Goal: Communication & Community: Connect with others

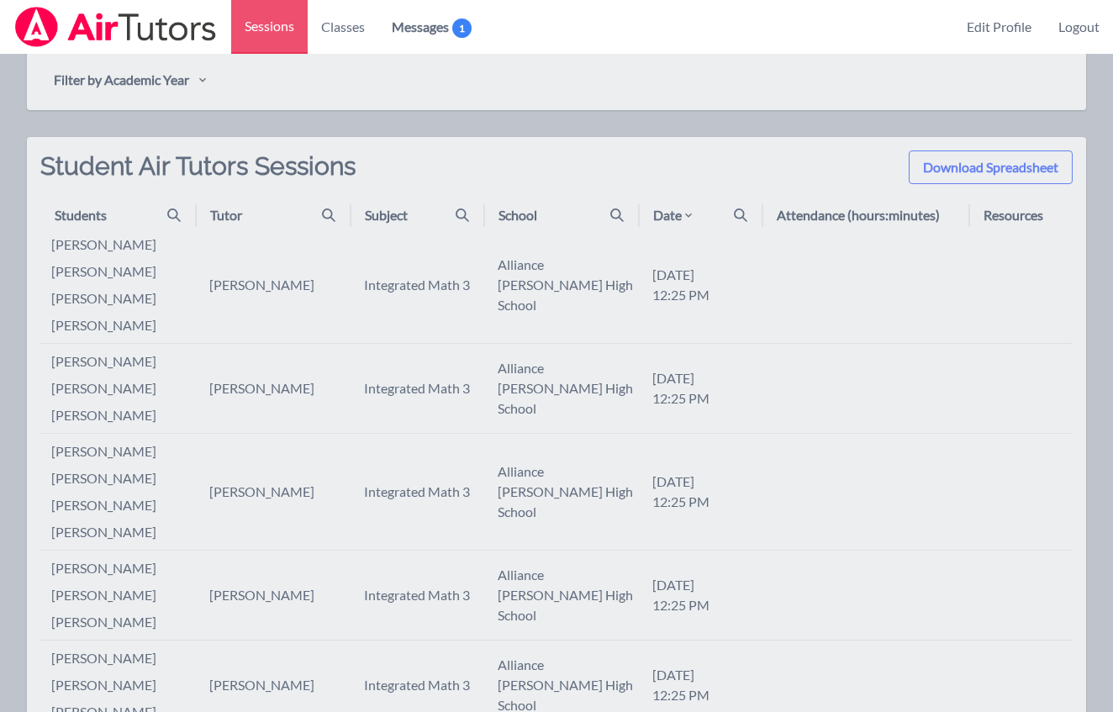
scroll to position [625, 0]
click at [670, 210] on div "Date" at bounding box center [674, 213] width 42 height 20
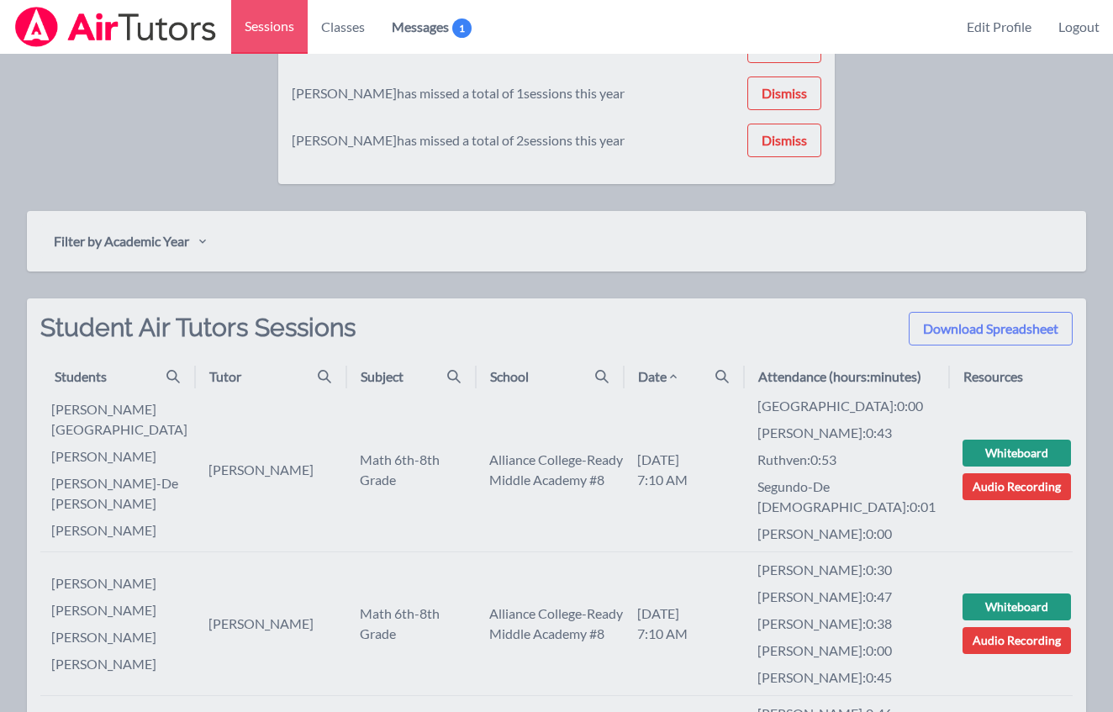
scroll to position [546, 0]
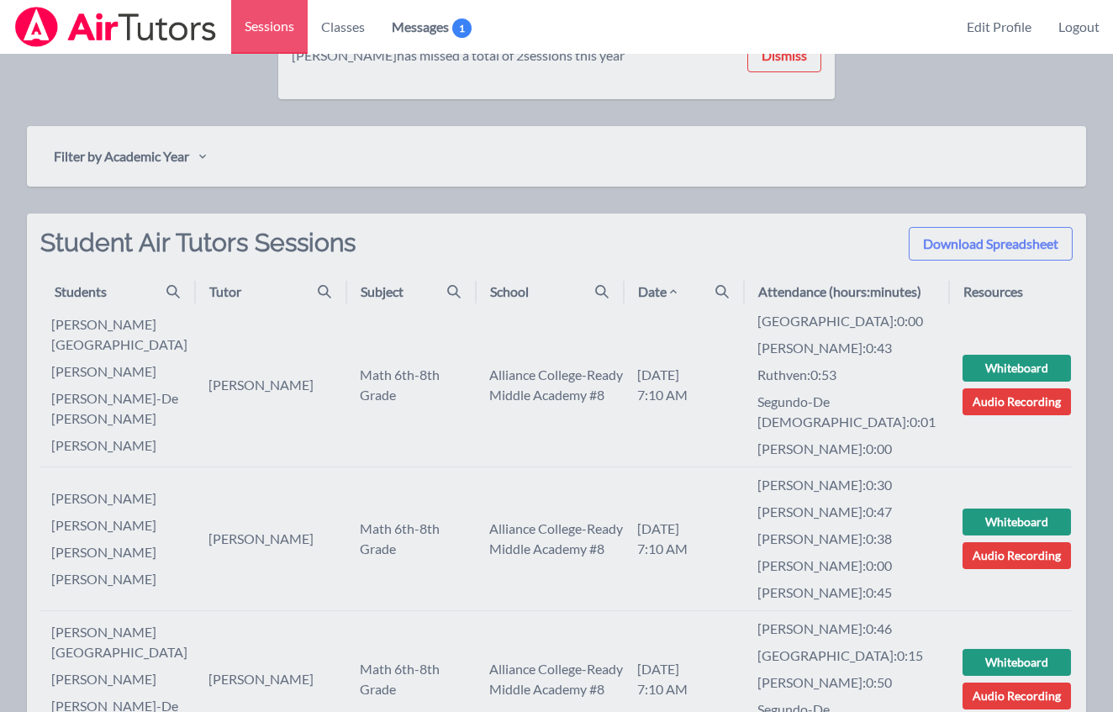
click at [709, 293] on div "Date" at bounding box center [690, 292] width 104 height 20
click at [677, 293] on icon at bounding box center [672, 291] width 13 height 13
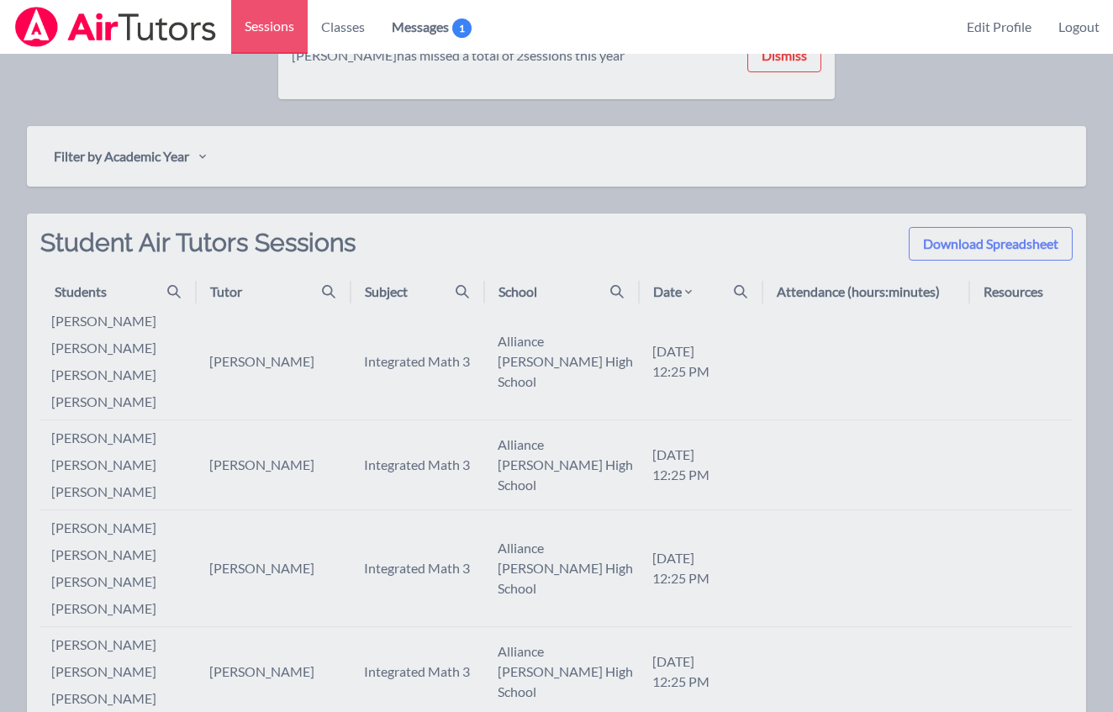
click at [677, 293] on div "Date" at bounding box center [674, 292] width 42 height 20
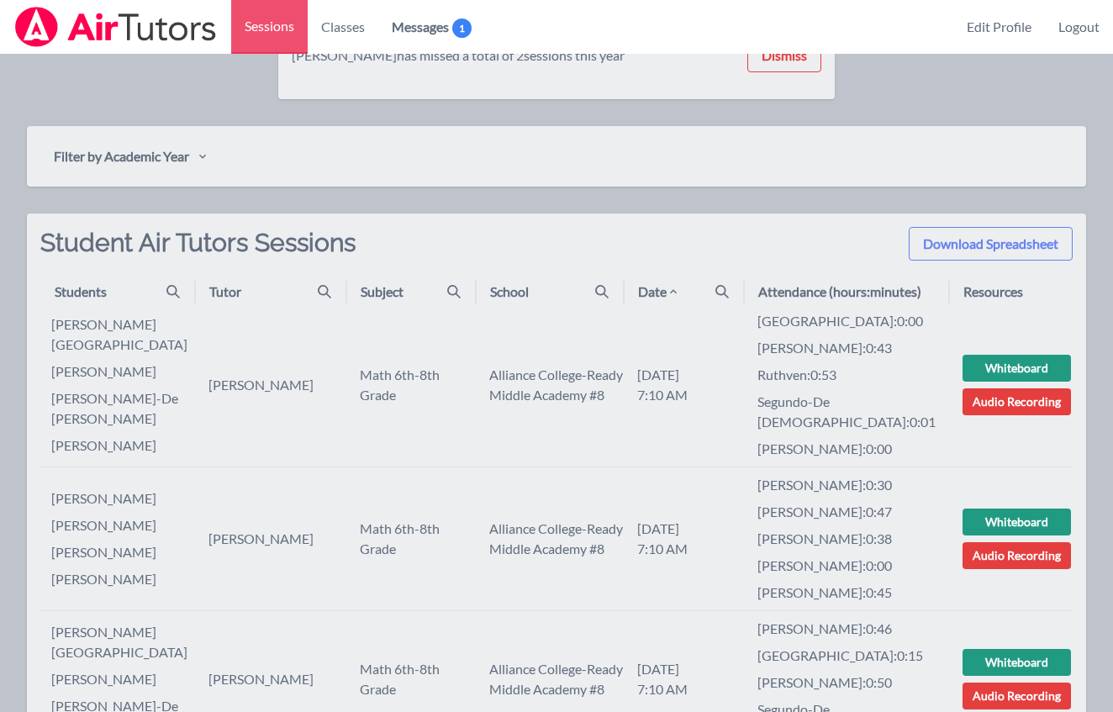
click at [660, 296] on div "Date" at bounding box center [659, 292] width 42 height 20
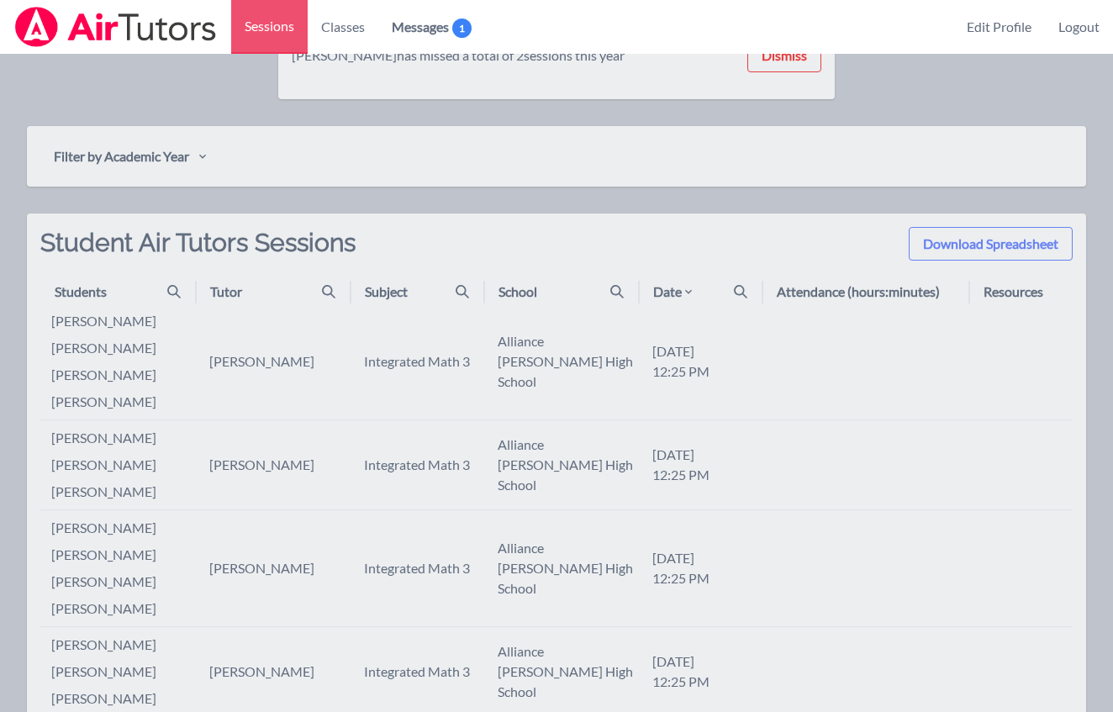
click at [718, 289] on div "Date" at bounding box center [707, 292] width 108 height 20
click at [735, 288] on icon at bounding box center [740, 291] width 13 height 13
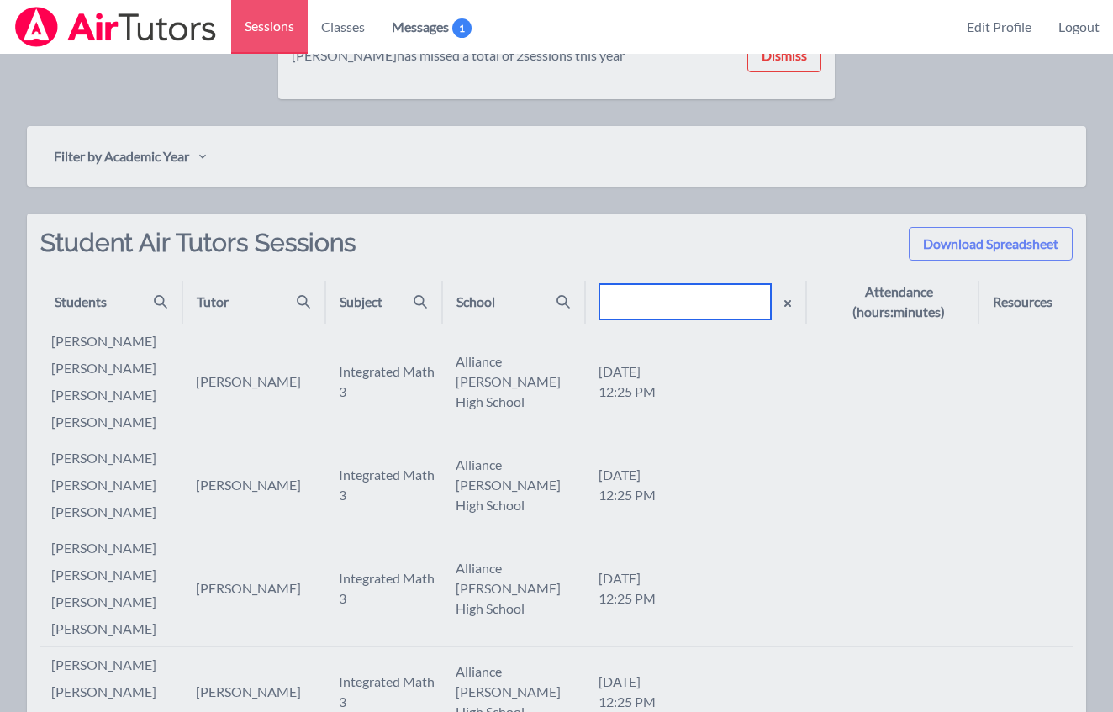
click at [720, 294] on input "text" at bounding box center [684, 301] width 171 height 35
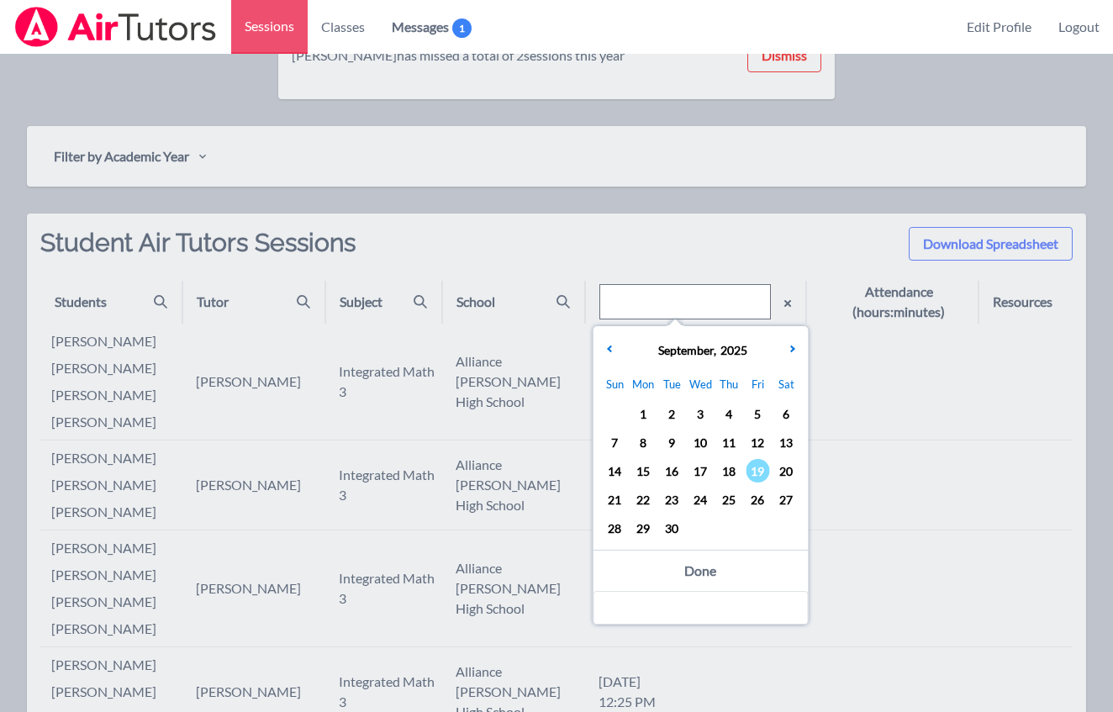
click at [735, 472] on span "18" at bounding box center [729, 471] width 24 height 24
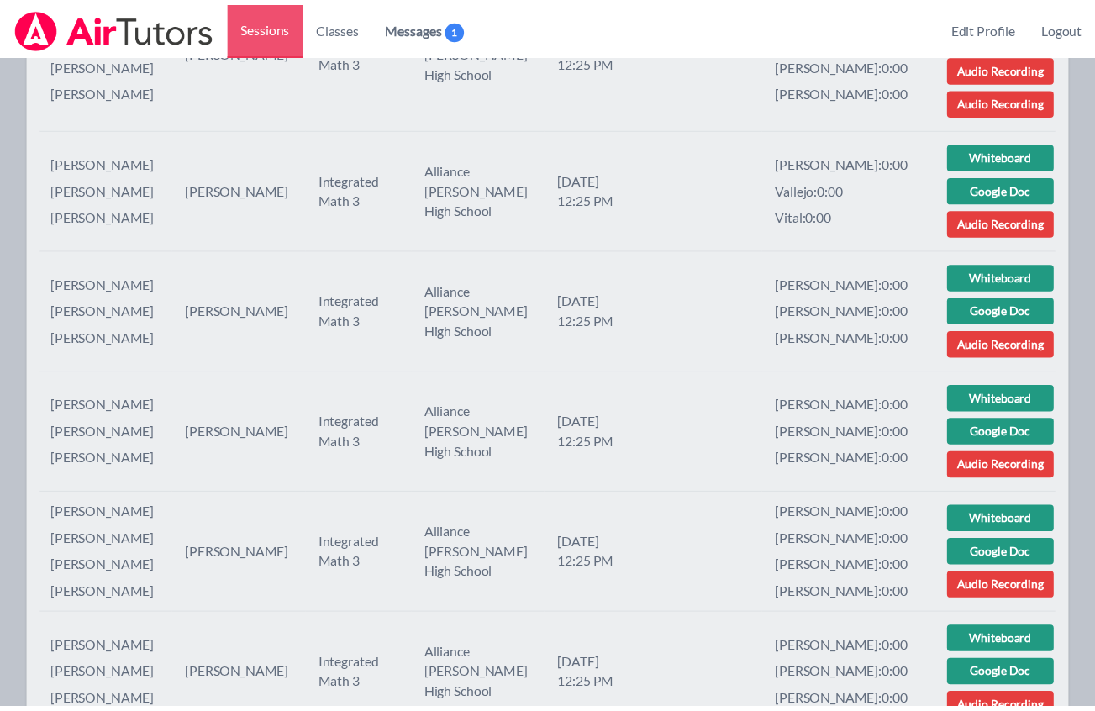
scroll to position [1161, 0]
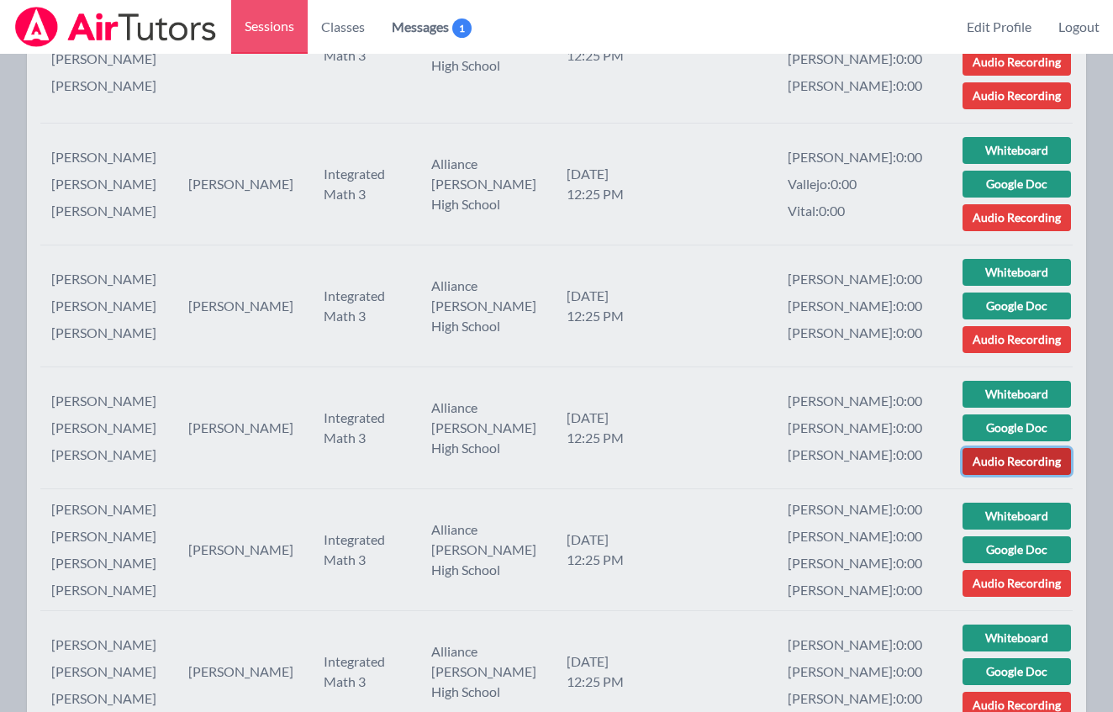
click at [1001, 475] on link "Audio Recording" at bounding box center [1016, 461] width 108 height 27
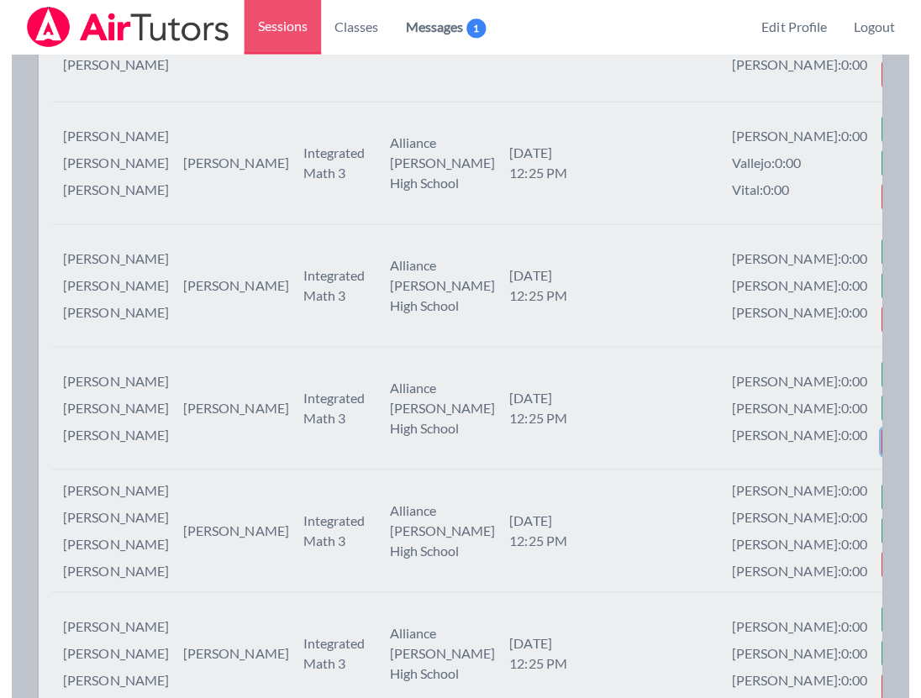
scroll to position [1243, 0]
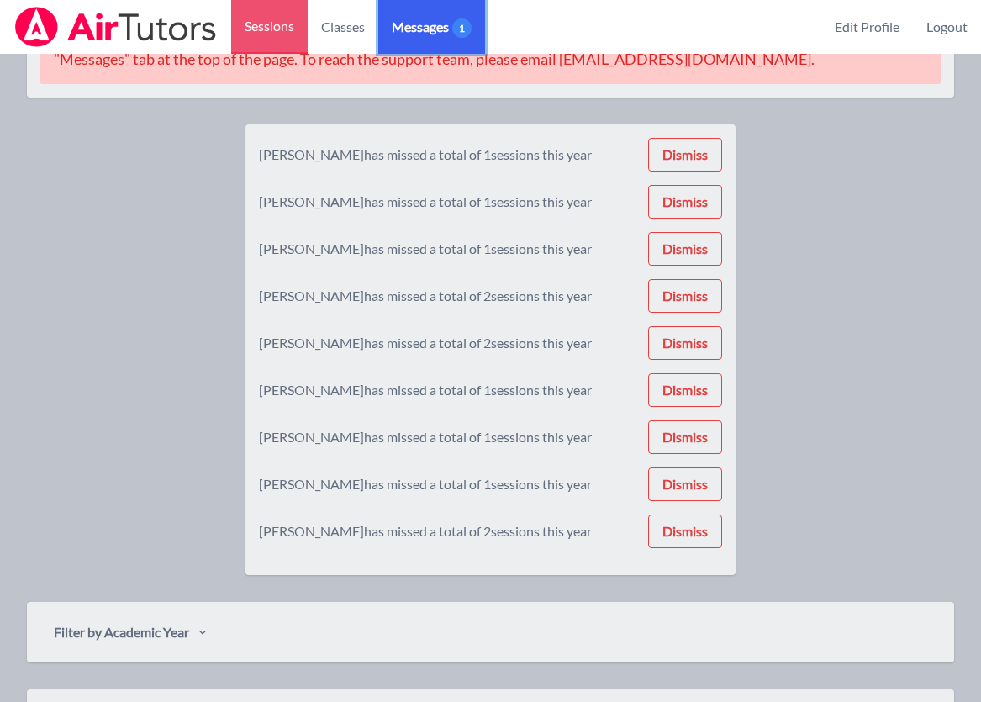
click at [429, 24] on span "Messages 1" at bounding box center [432, 27] width 80 height 20
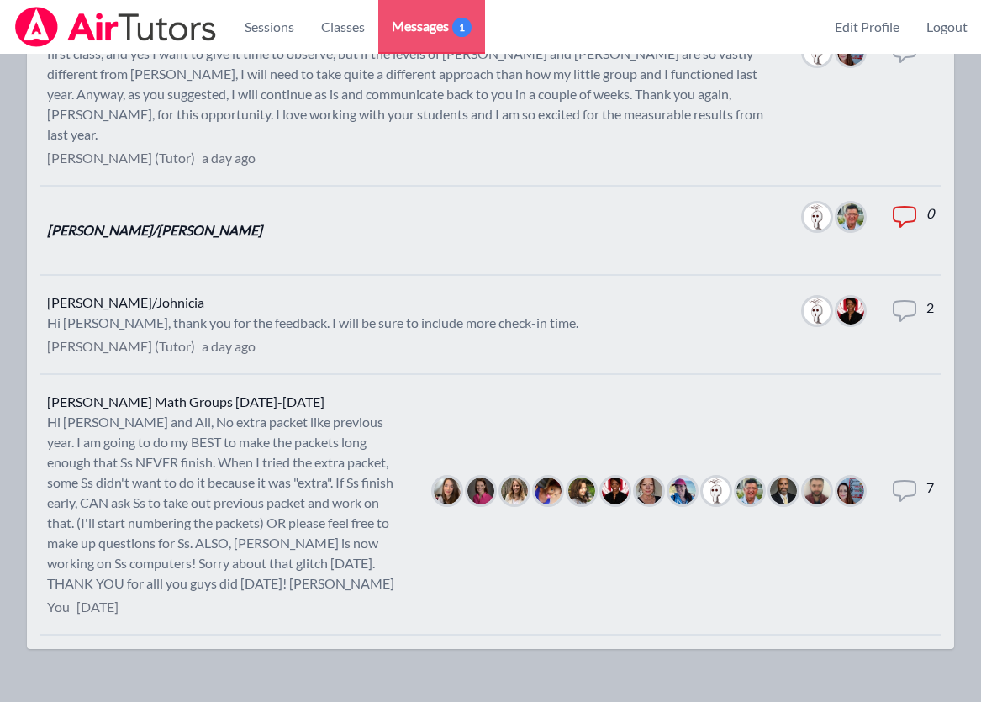
scroll to position [416, 0]
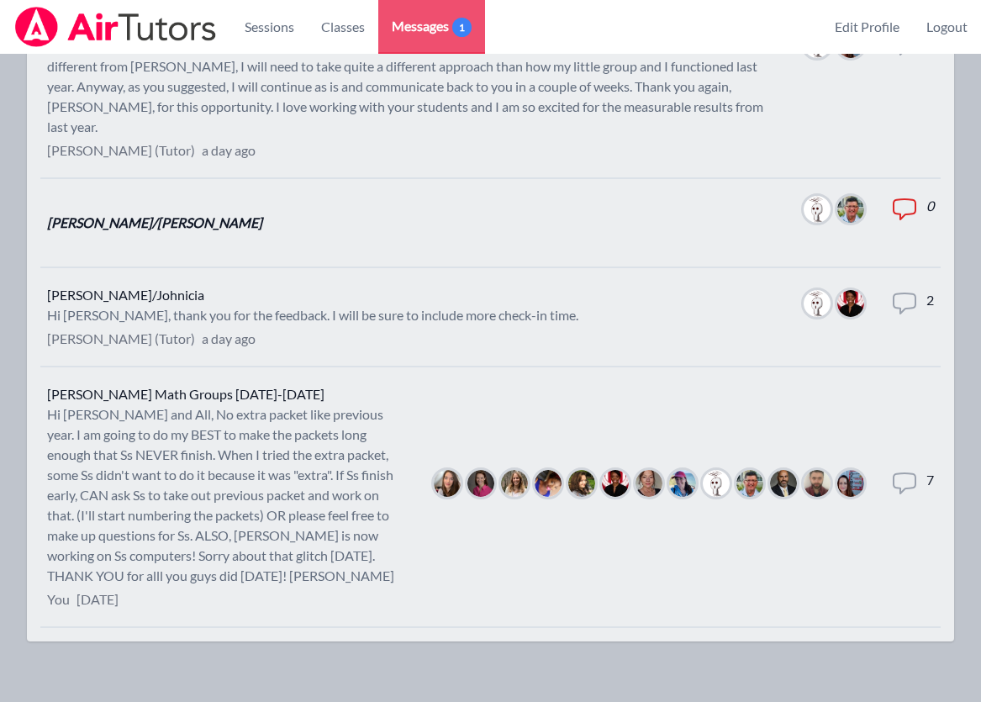
click at [197, 455] on div "Hi [PERSON_NAME] and All, No extra packet like previous year. I am going to do …" at bounding box center [227, 495] width 360 height 182
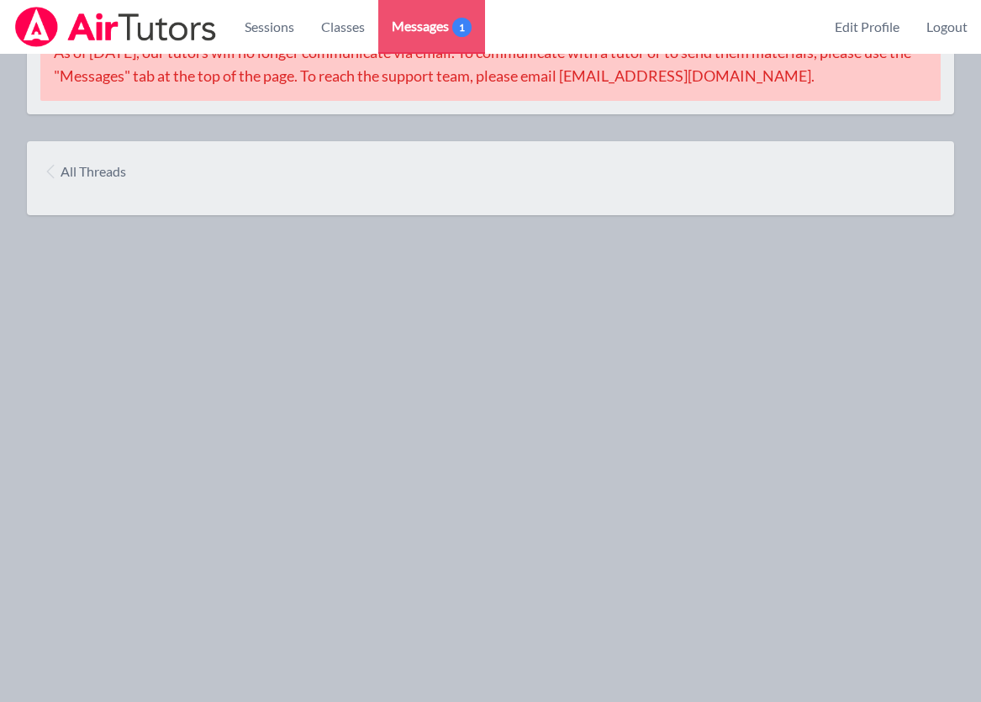
scroll to position [416, 0]
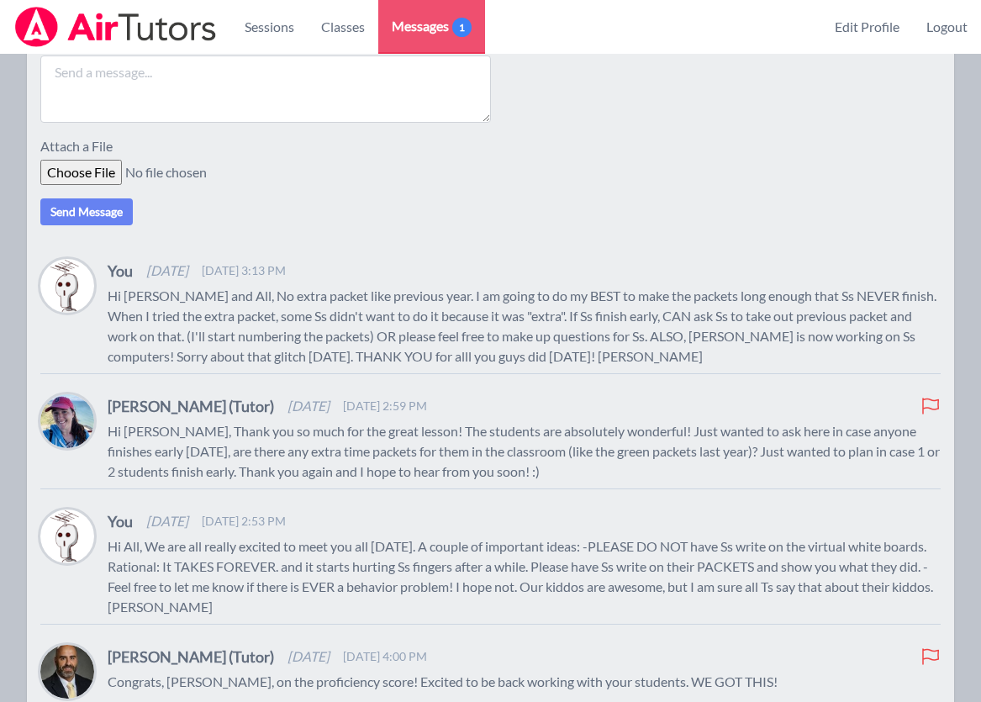
click at [298, 119] on textarea at bounding box center [265, 88] width 450 height 67
type textarea "Hi All, I just placed our week #1 exit slip scores/work up. Please take a look …"
click at [114, 225] on button "Send Message" at bounding box center [86, 211] width 92 height 27
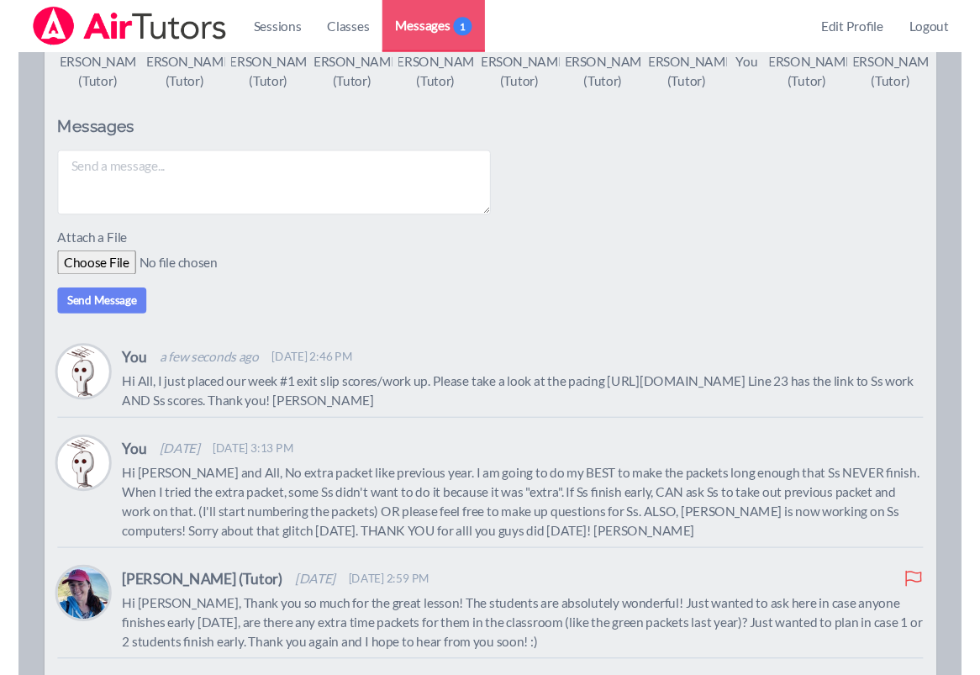
scroll to position [0, 0]
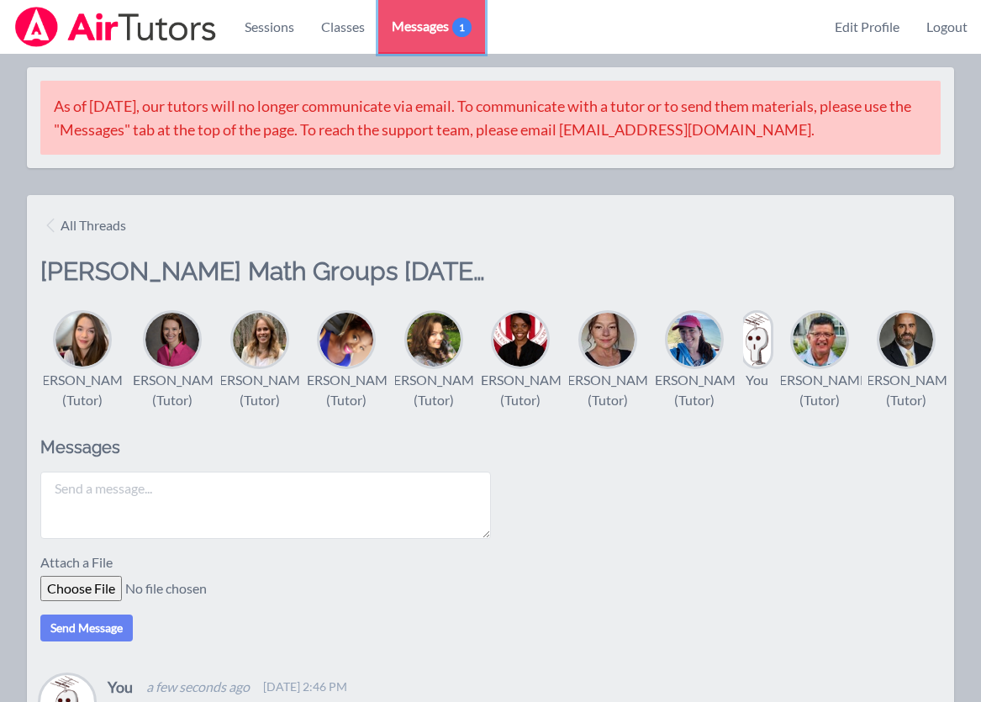
click at [445, 25] on span "Messages 1" at bounding box center [432, 26] width 80 height 20
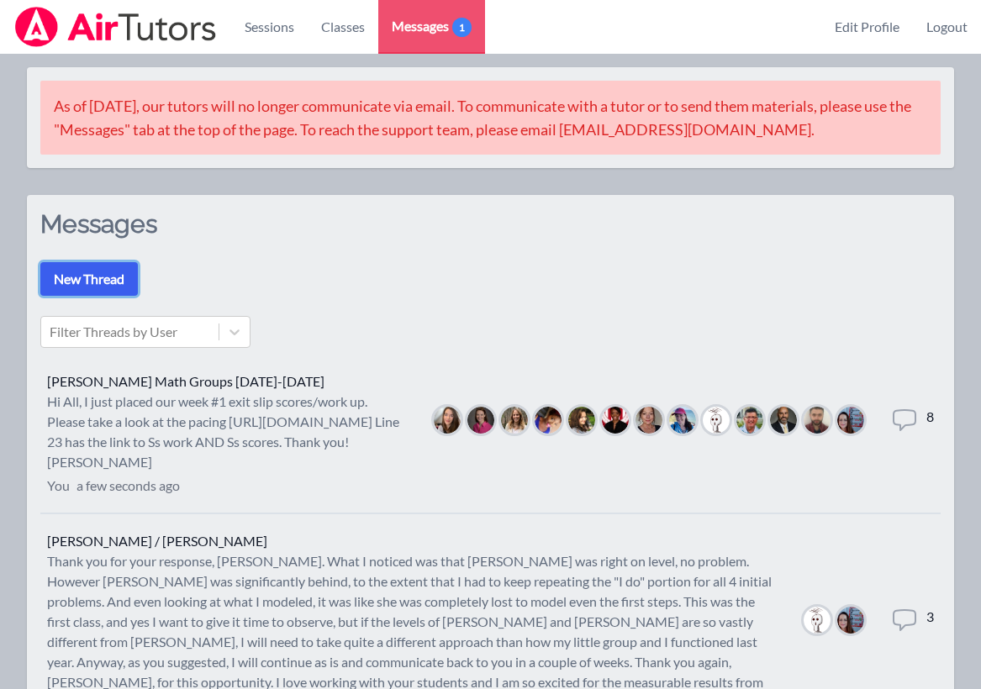
click at [105, 285] on button "New Thread" at bounding box center [88, 279] width 97 height 34
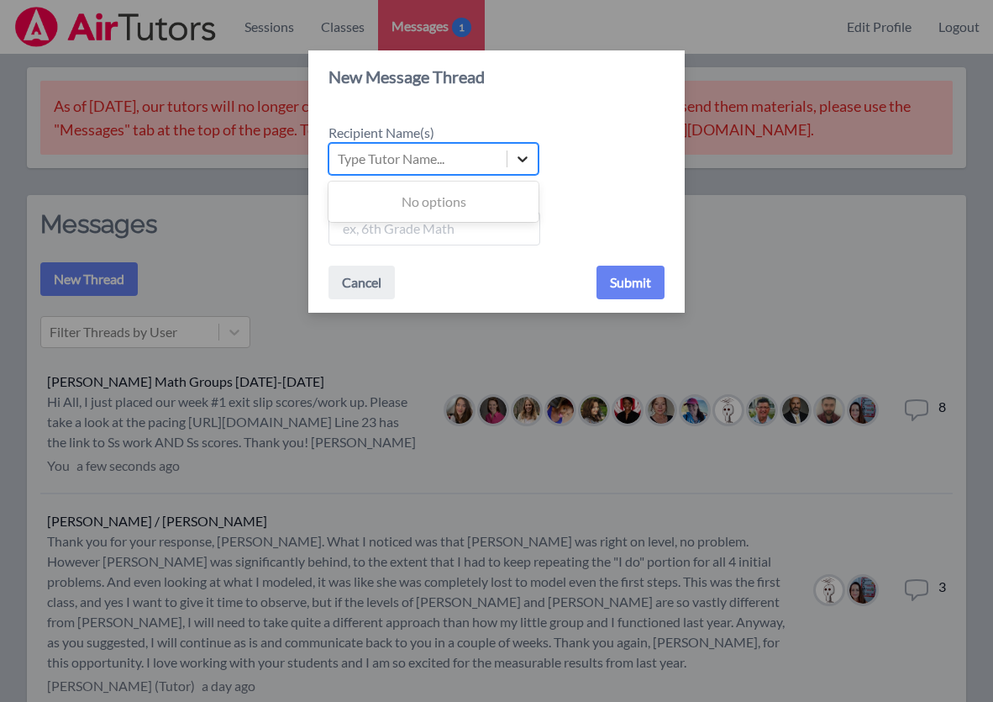
click at [526, 158] on icon at bounding box center [523, 159] width 10 height 6
click at [340, 158] on input "Recipient Name(s) Use Up and Down to choose options, press Enter to select the …" at bounding box center [339, 159] width 2 height 20
click at [465, 155] on div "Type Tutor Name..." at bounding box center [417, 159] width 177 height 30
click at [340, 155] on input "Recipient Name(s) Use Up and Down to choose options, press Enter to select the …" at bounding box center [339, 159] width 2 height 20
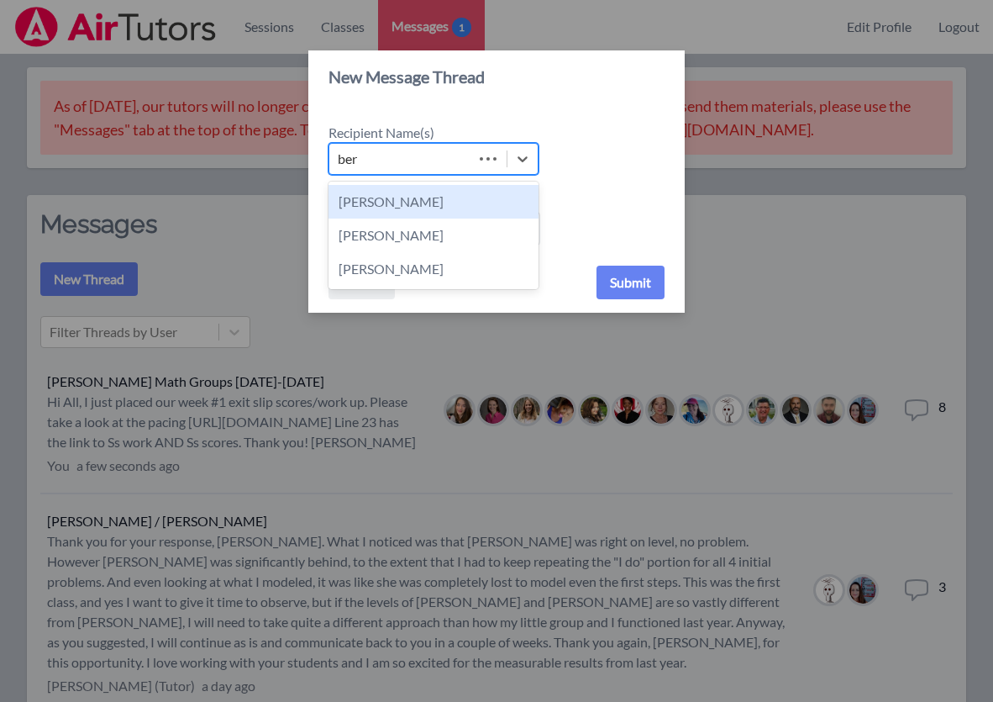
type input "bern"
click at [451, 196] on div "[PERSON_NAME]" at bounding box center [434, 202] width 210 height 34
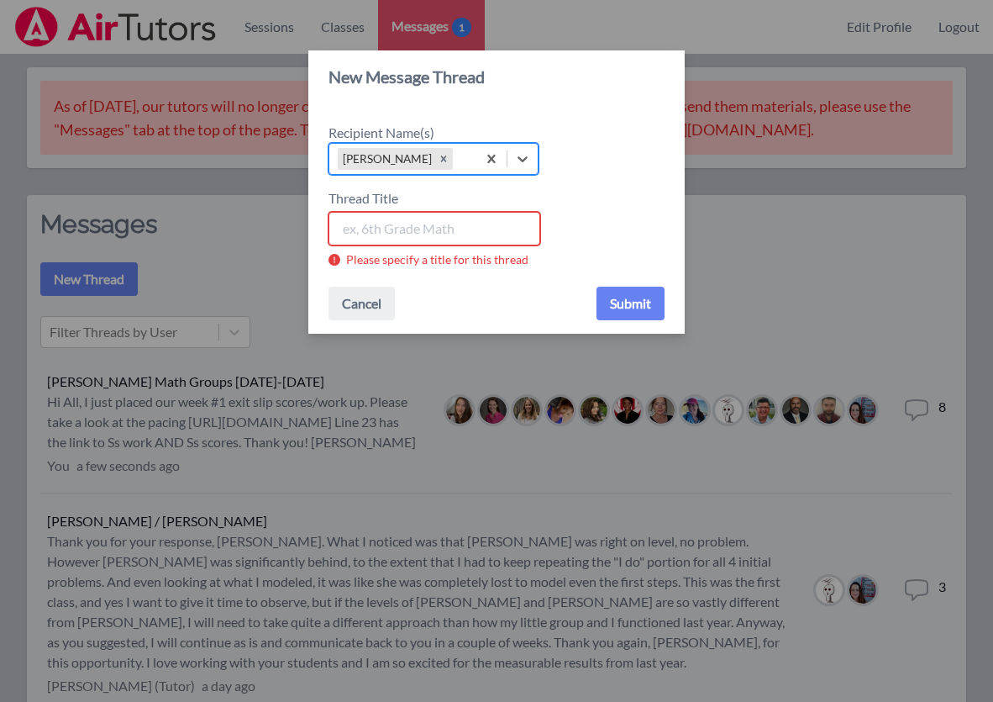
click at [443, 227] on input "Thread Title" at bounding box center [435, 229] width 212 height 34
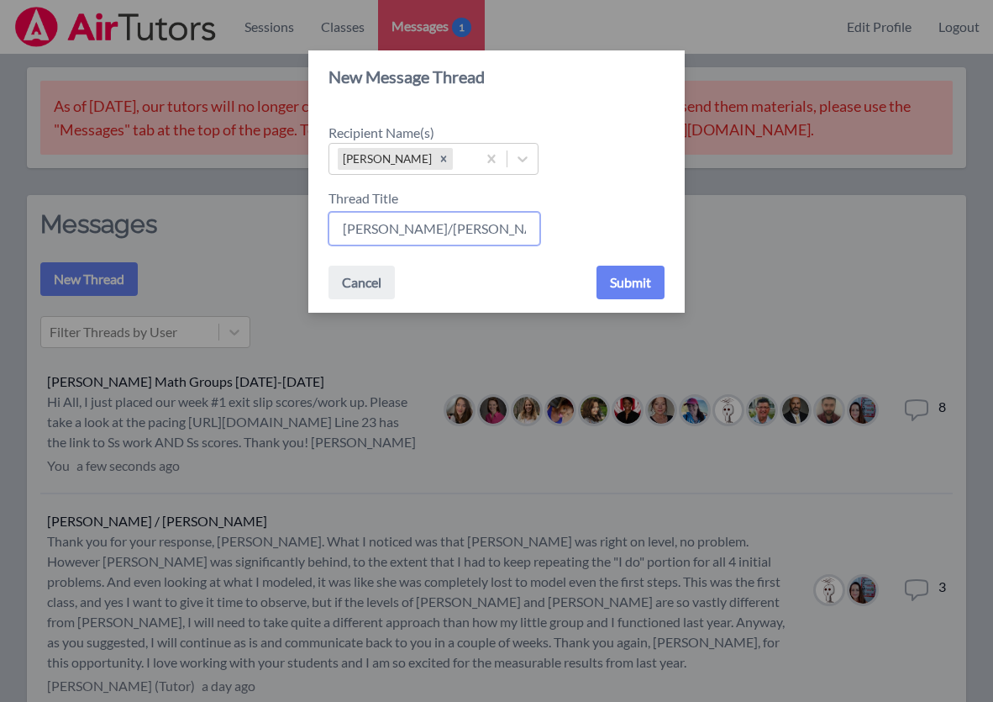
type input "[PERSON_NAME]/[PERSON_NAME]"
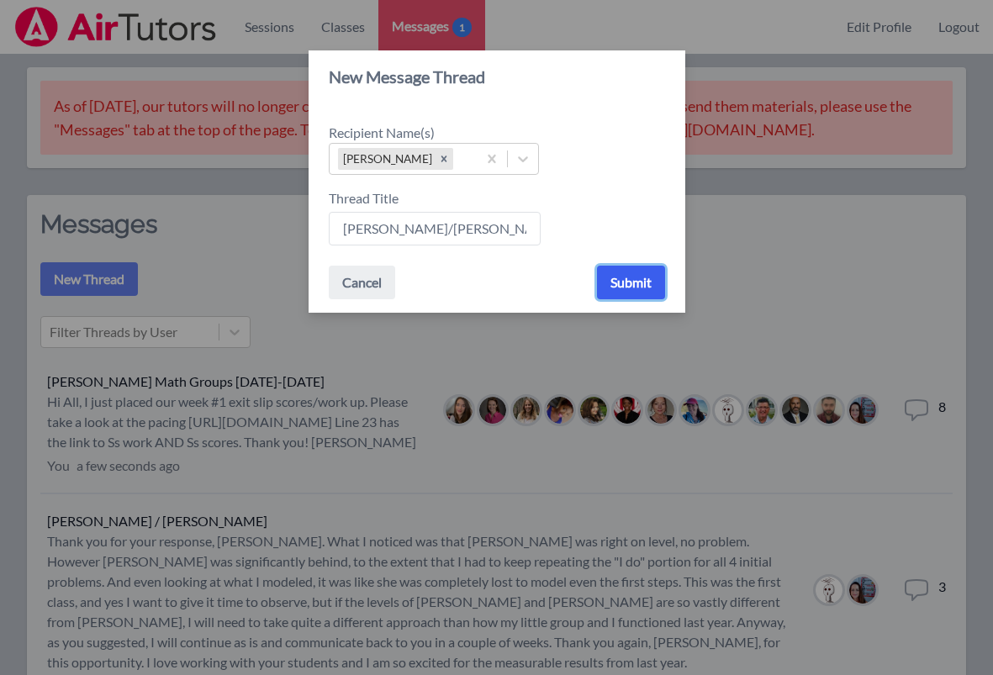
click at [637, 288] on button "Submit" at bounding box center [631, 283] width 68 height 34
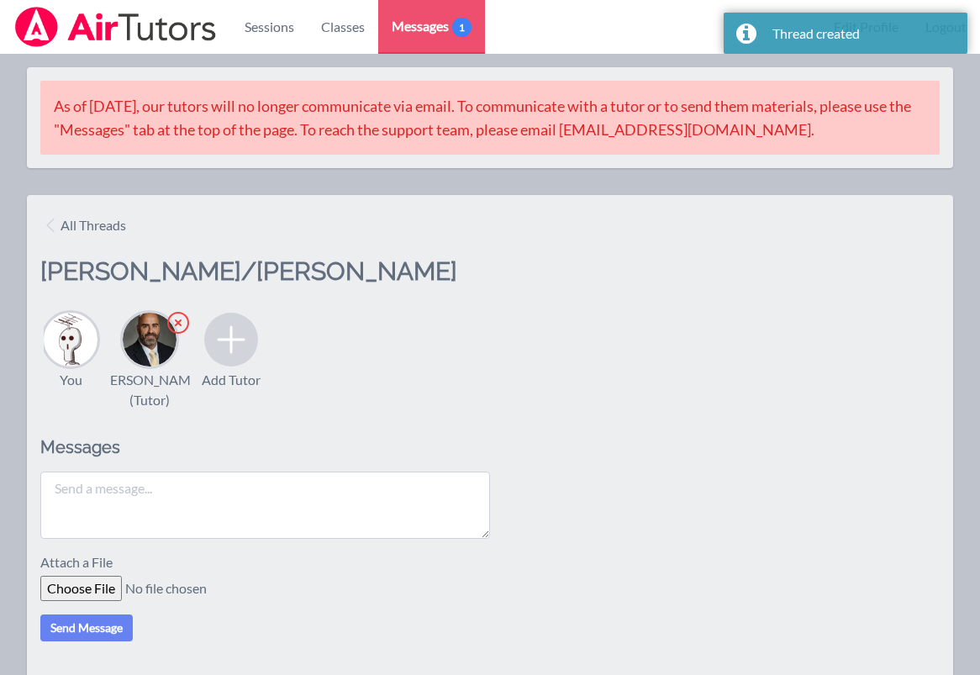
click at [353, 514] on textarea at bounding box center [265, 505] width 450 height 67
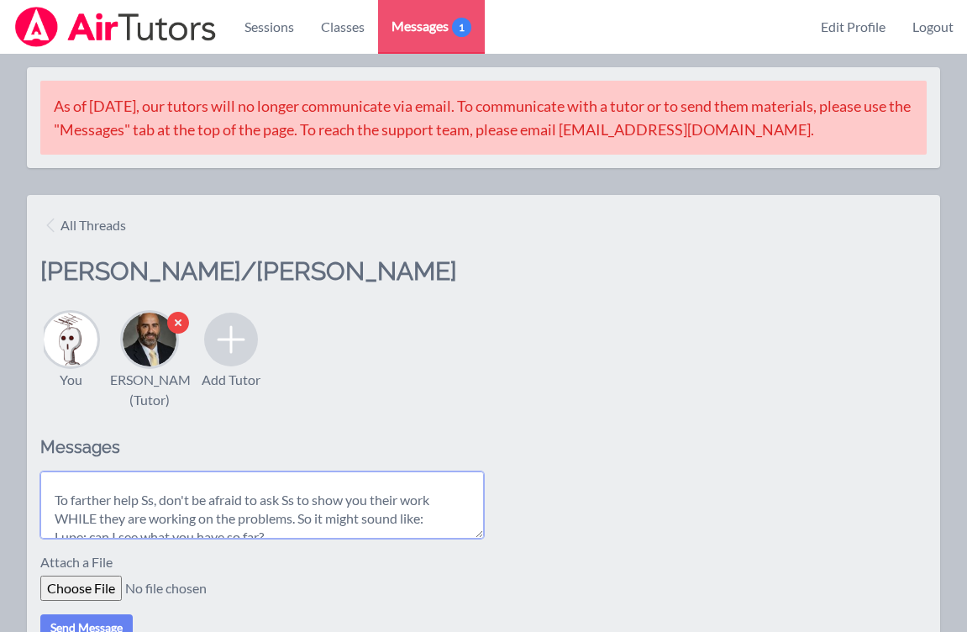
scroll to position [102, 0]
click at [303, 532] on textarea "Hi [PERSON_NAME], Thank you so much for helping us out again this year! Thank y…" at bounding box center [262, 505] width 444 height 67
click at [352, 532] on textarea "Hi [PERSON_NAME], Thank you so much for helping us out again this year! Thank y…" at bounding box center [262, 505] width 444 height 67
click at [348, 535] on textarea "Hi [PERSON_NAME], Thank you so much for helping us out again this year! Thank y…" at bounding box center [262, 505] width 444 height 67
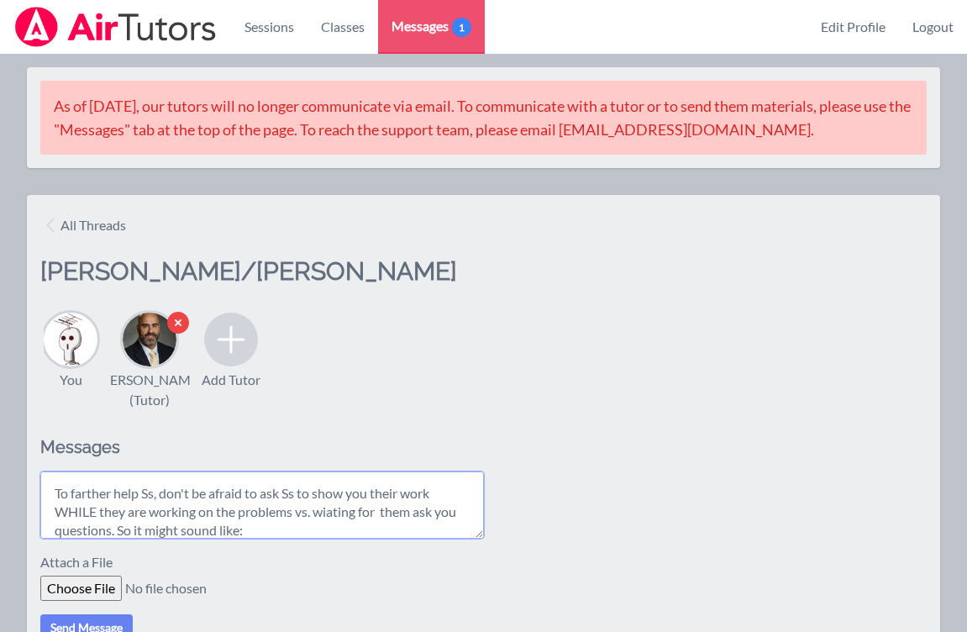
click at [343, 534] on textarea "Hi [PERSON_NAME], Thank you so much for helping us out again this year! Thank y…" at bounding box center [262, 505] width 444 height 67
click at [335, 539] on textarea "Hi [PERSON_NAME], Thank you so much for helping us out again this year! Thank y…" at bounding box center [262, 505] width 444 height 67
click at [386, 532] on textarea "Hi [PERSON_NAME], Thank you so much for helping us out again this year! Thank y…" at bounding box center [262, 505] width 444 height 67
click at [340, 539] on textarea "Hi [PERSON_NAME], Thank you so much for helping us out again this year! Thank y…" at bounding box center [262, 505] width 444 height 67
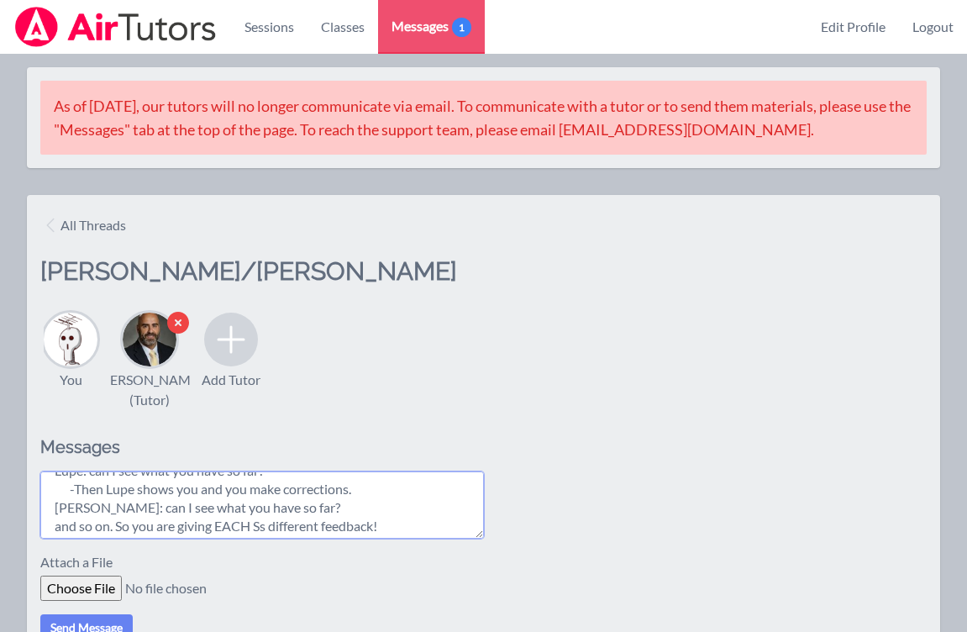
scroll to position [207, 0]
click at [332, 539] on textarea "Hi [PERSON_NAME], Thank you so much for helping us out again this year! Thank y…" at bounding box center [262, 505] width 444 height 67
click at [213, 536] on textarea "Hi [PERSON_NAME], Thank you so much for helping us out again this year! Thank y…" at bounding box center [262, 505] width 444 height 67
click at [266, 532] on textarea "Hi [PERSON_NAME], Thank you so much for helping us out again this year! Thank y…" at bounding box center [262, 505] width 444 height 67
click at [266, 539] on textarea "Hi [PERSON_NAME], Thank you so much for helping us out again this year! Thank y…" at bounding box center [262, 505] width 444 height 67
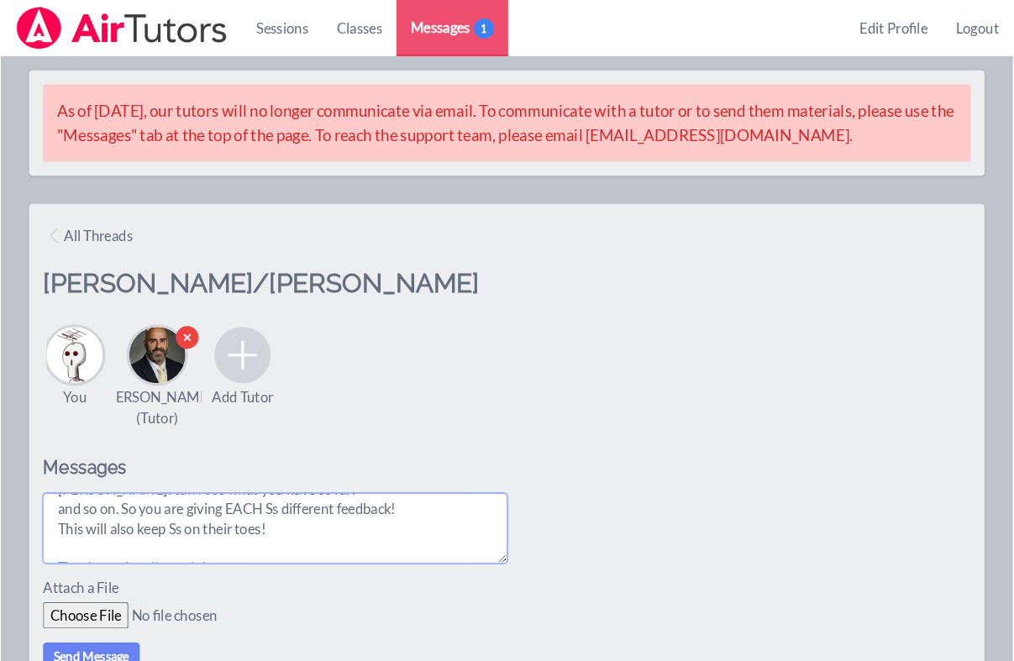
scroll to position [228, 0]
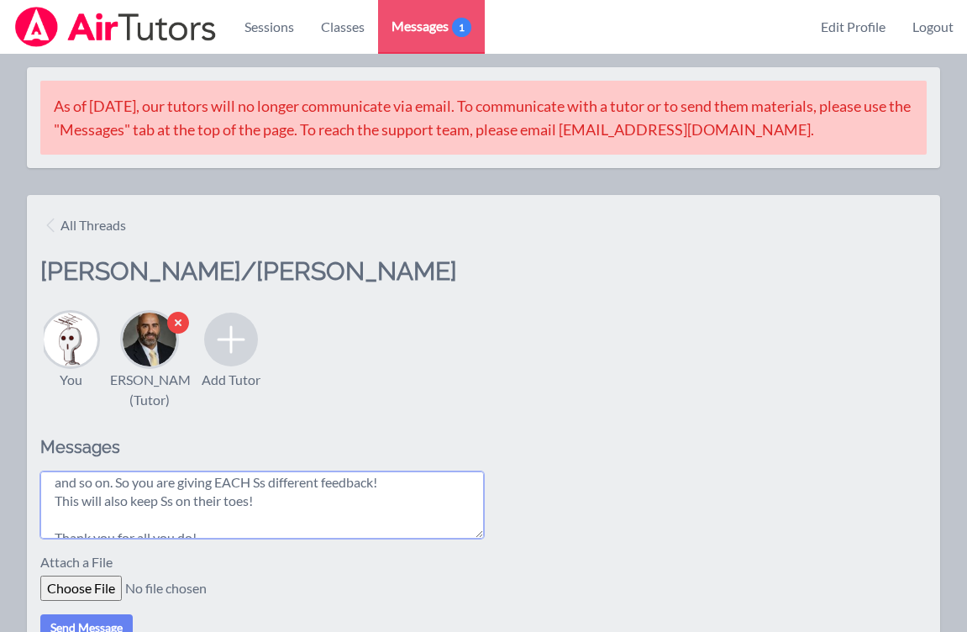
click at [298, 519] on textarea "Hi [PERSON_NAME], Thank you so much for helping us out again this year! Thank y…" at bounding box center [262, 505] width 444 height 67
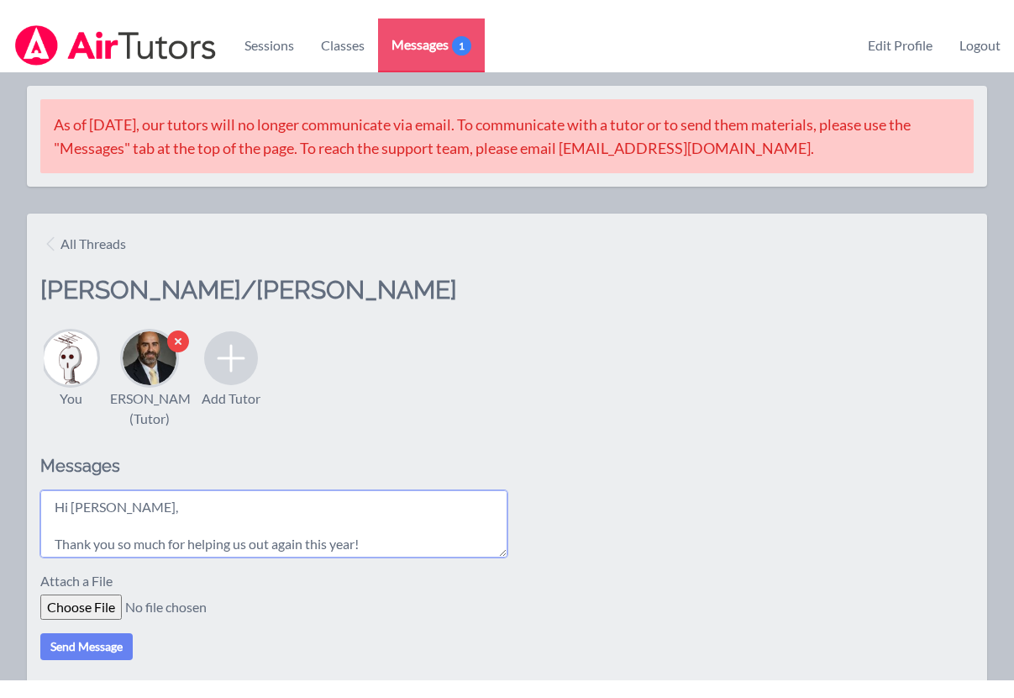
scroll to position [281, 0]
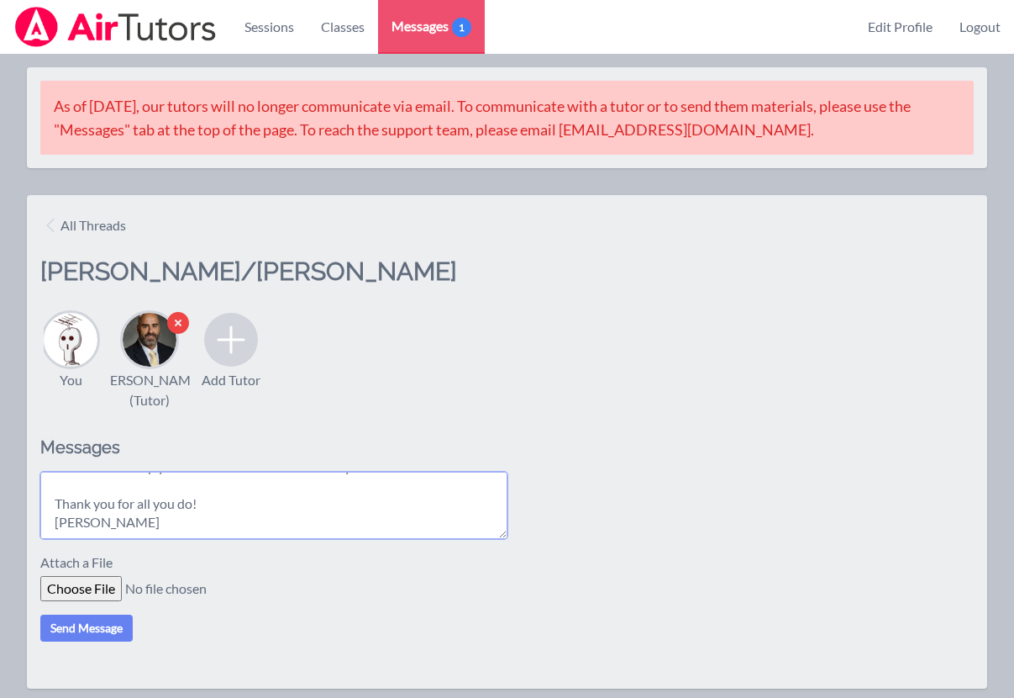
type textarea "Hi [PERSON_NAME], Thank you so much for helping us out again this year! Thank y…"
click at [66, 641] on button "Send Message" at bounding box center [86, 627] width 92 height 27
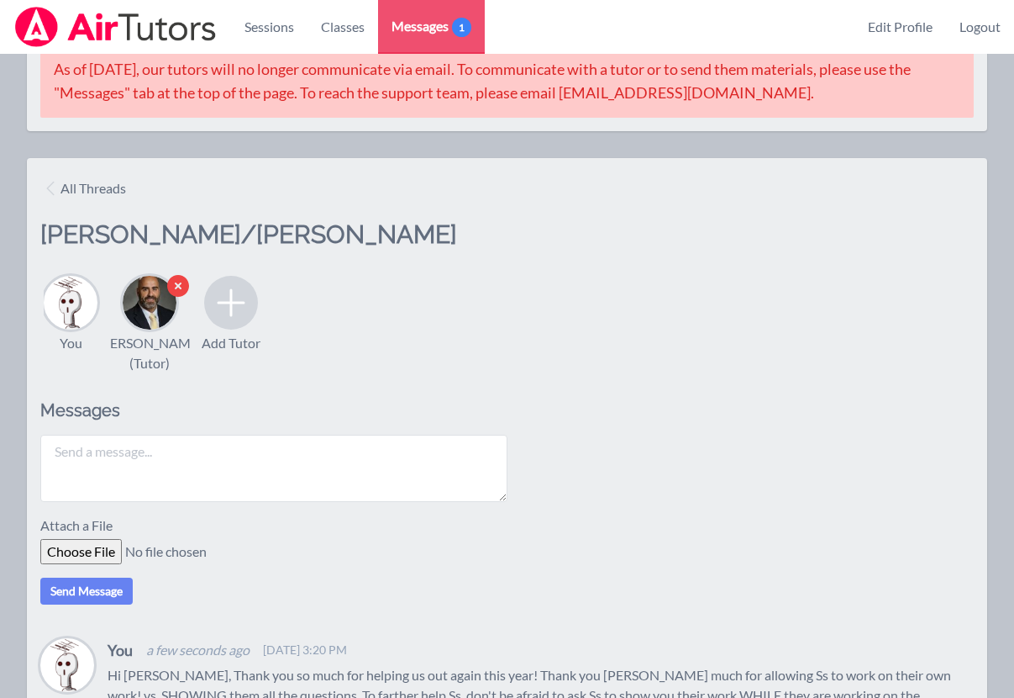
scroll to position [0, 0]
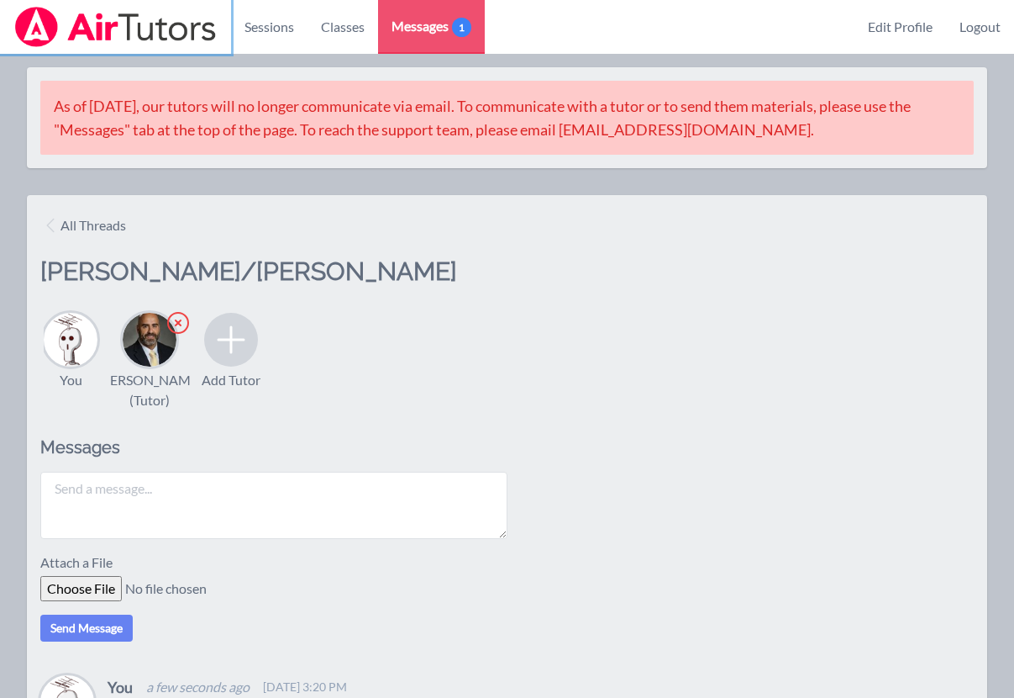
click at [122, 18] on img at bounding box center [115, 27] width 204 height 40
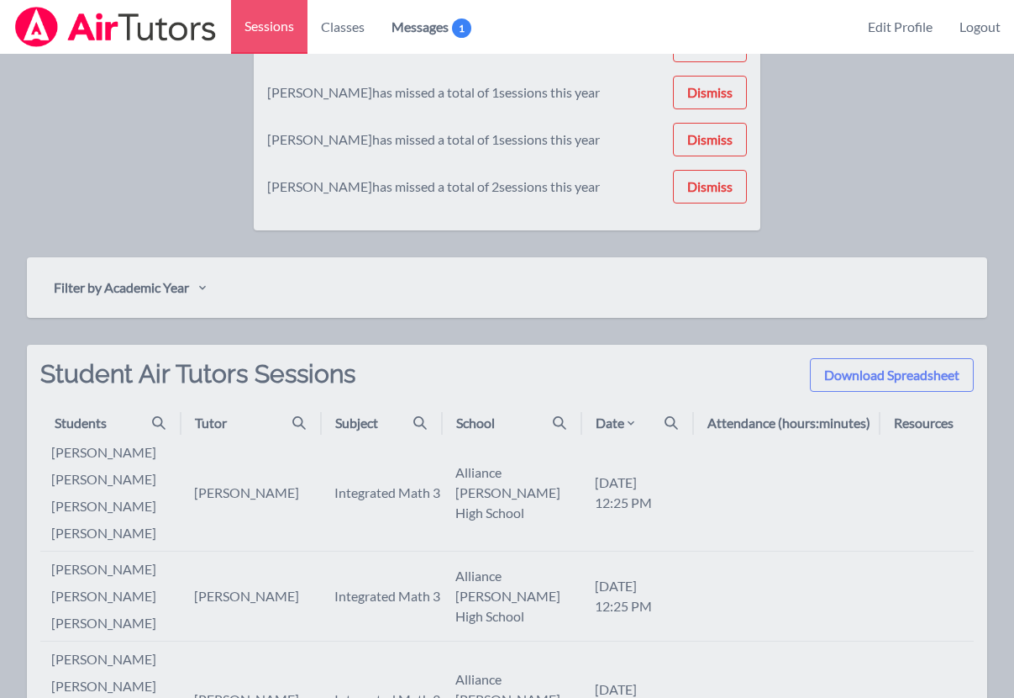
scroll to position [544, 0]
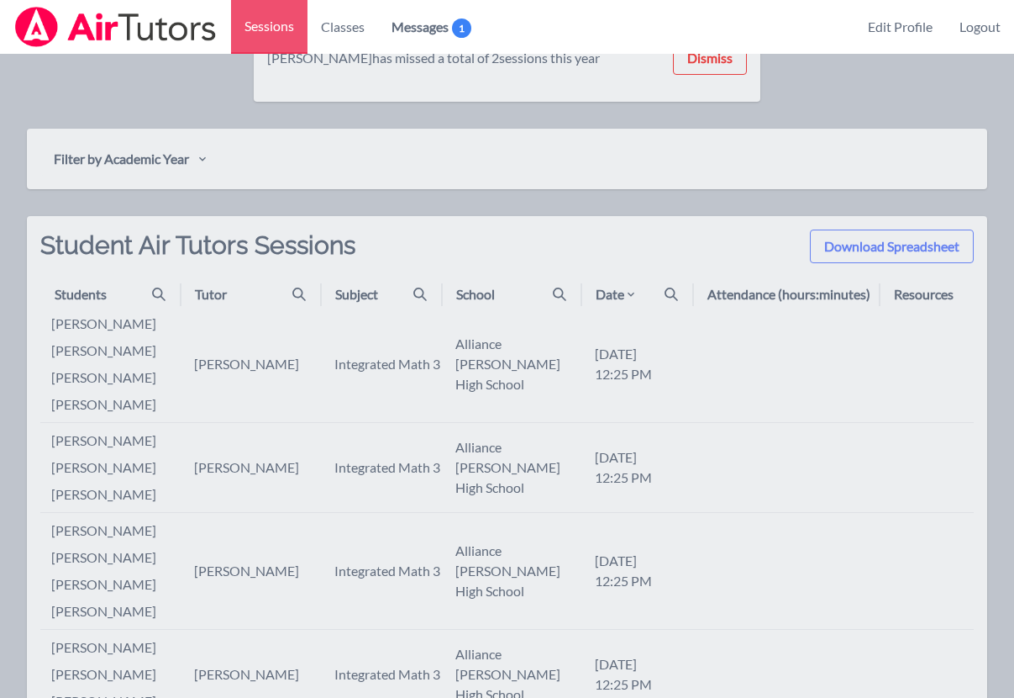
click at [670, 301] on icon at bounding box center [672, 293] width 13 height 13
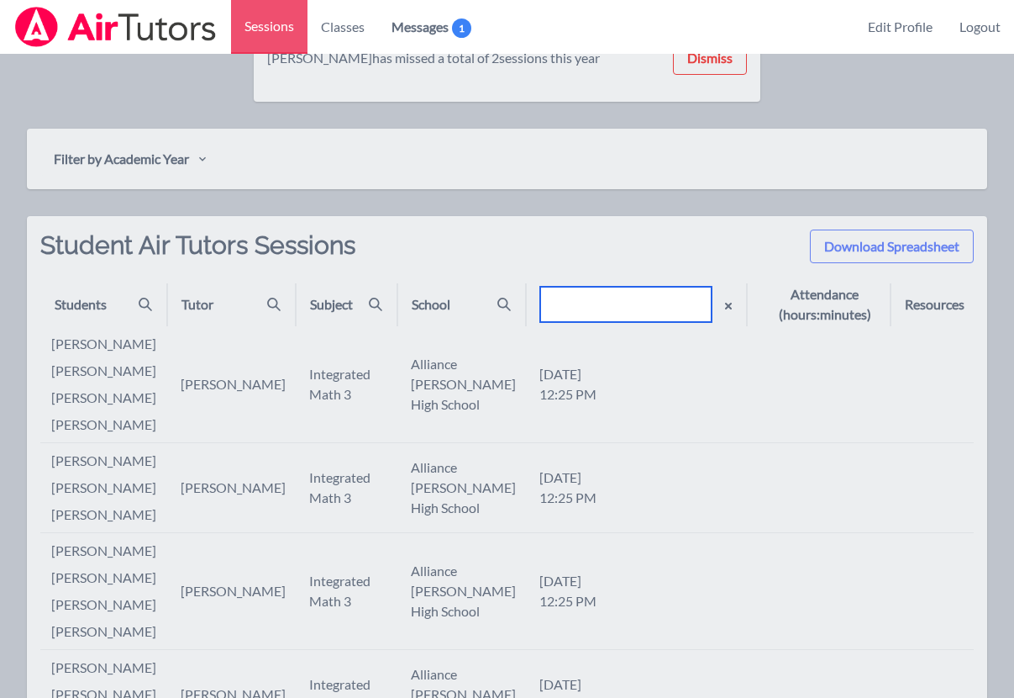
click at [610, 313] on input "text" at bounding box center [625, 304] width 171 height 35
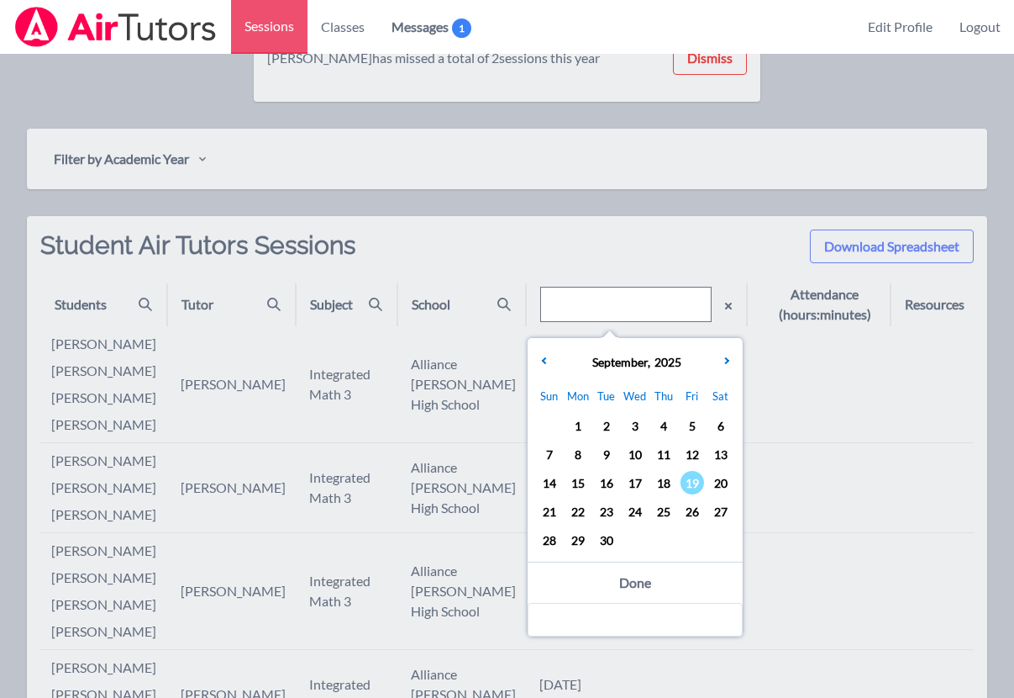
click at [659, 484] on span "18" at bounding box center [664, 483] width 24 height 24
type input "[DATE]"
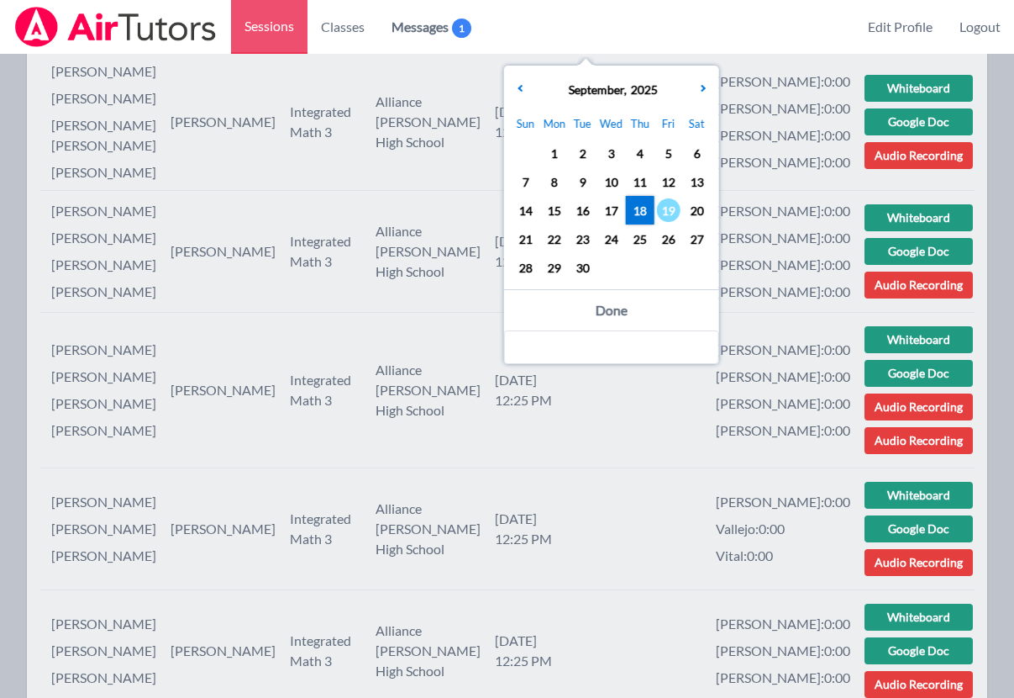
scroll to position [853, 0]
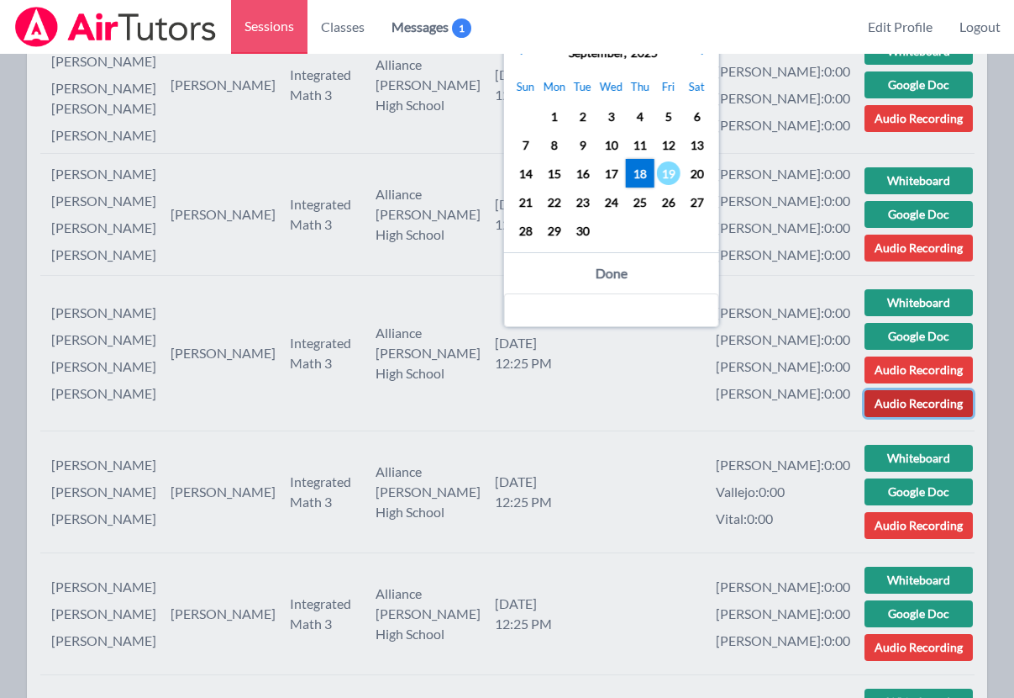
click at [903, 417] on link "Audio Recording" at bounding box center [919, 403] width 108 height 27
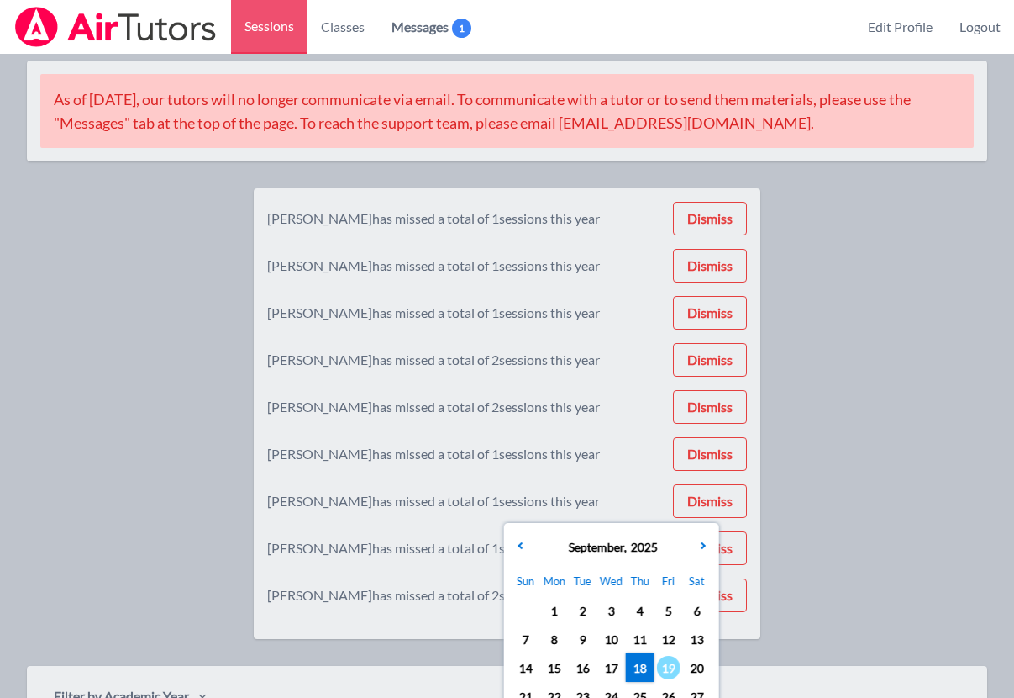
scroll to position [0, 0]
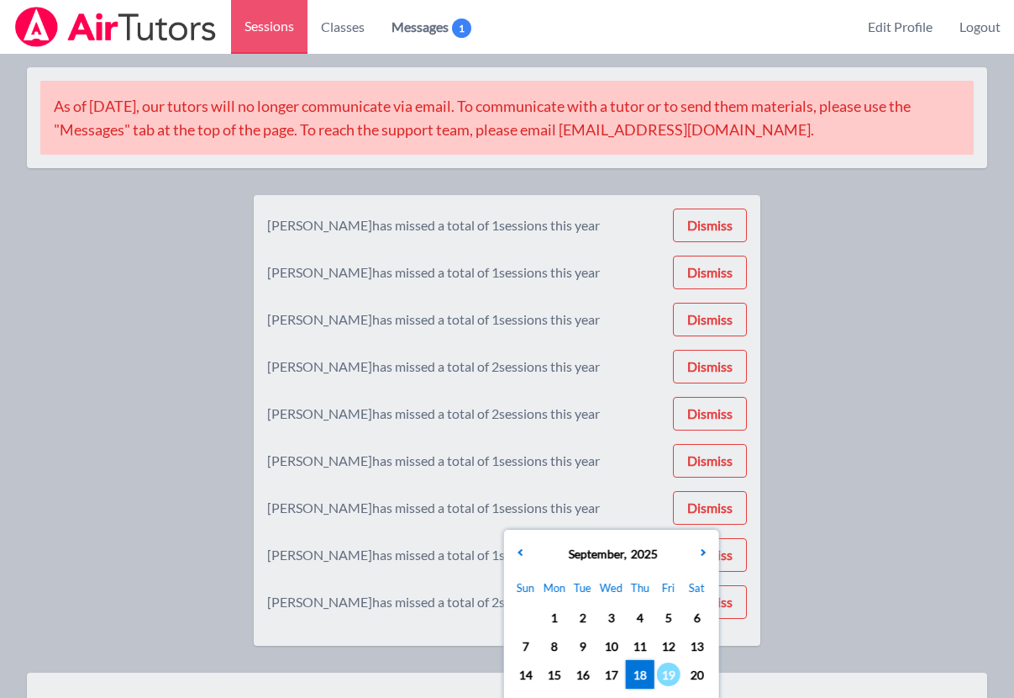
click at [159, 295] on div "[PERSON_NAME] has missed a total of 1 sessions this year Dismiss [PERSON_NAME] …" at bounding box center [507, 433] width 961 height 477
click at [163, 24] on img at bounding box center [115, 27] width 204 height 40
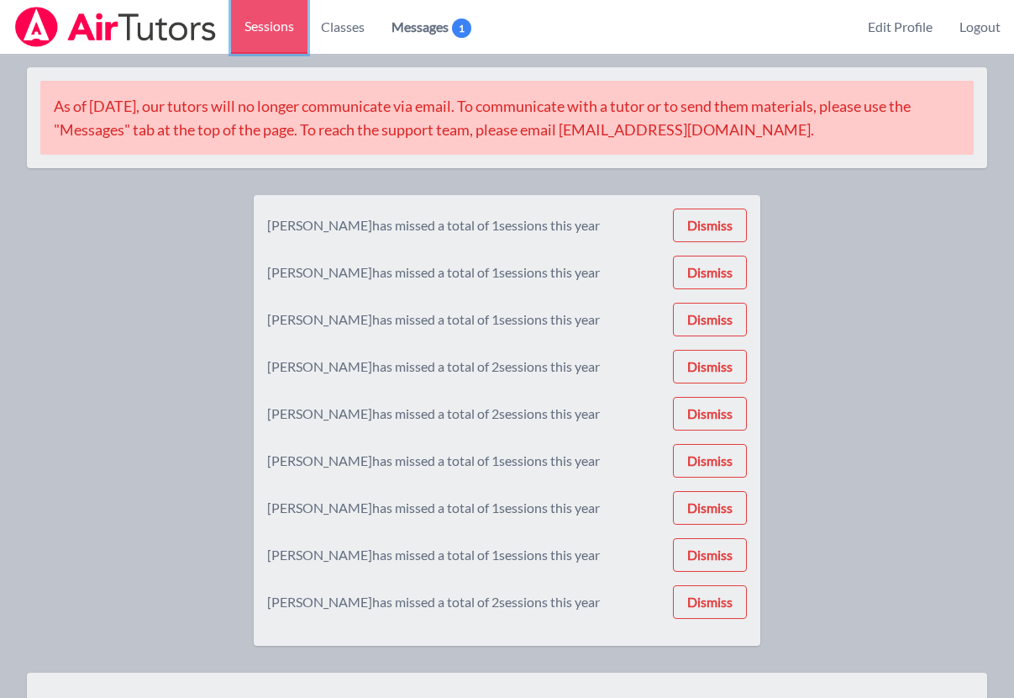
click at [280, 28] on link "Sessions" at bounding box center [269, 27] width 76 height 54
click at [429, 19] on span "Messages 1" at bounding box center [432, 27] width 80 height 20
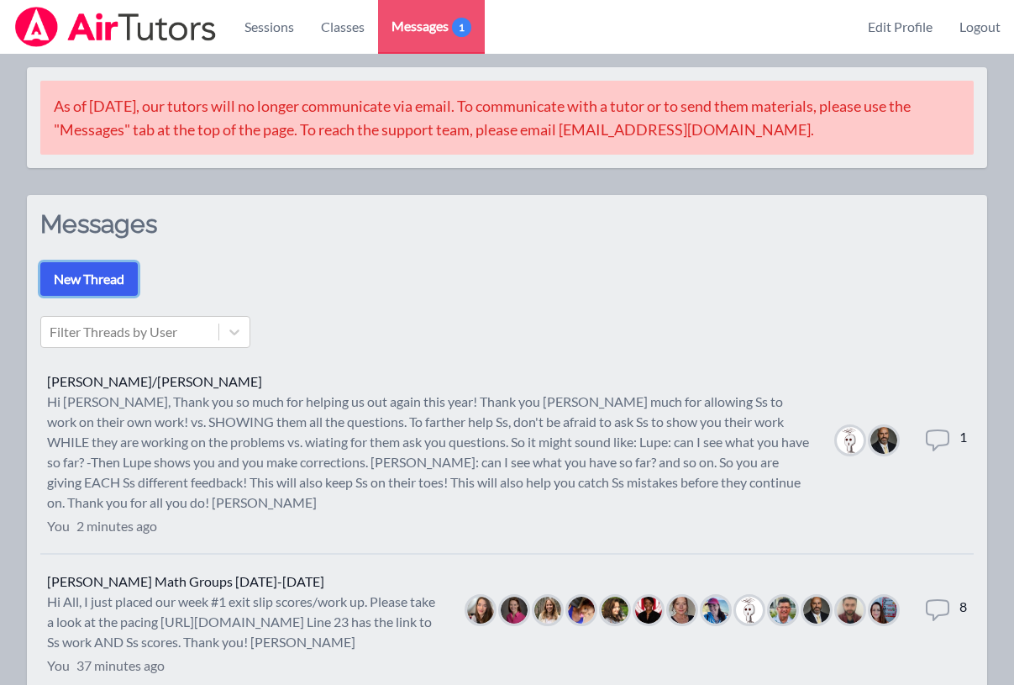
click at [83, 282] on button "New Thread" at bounding box center [88, 279] width 97 height 34
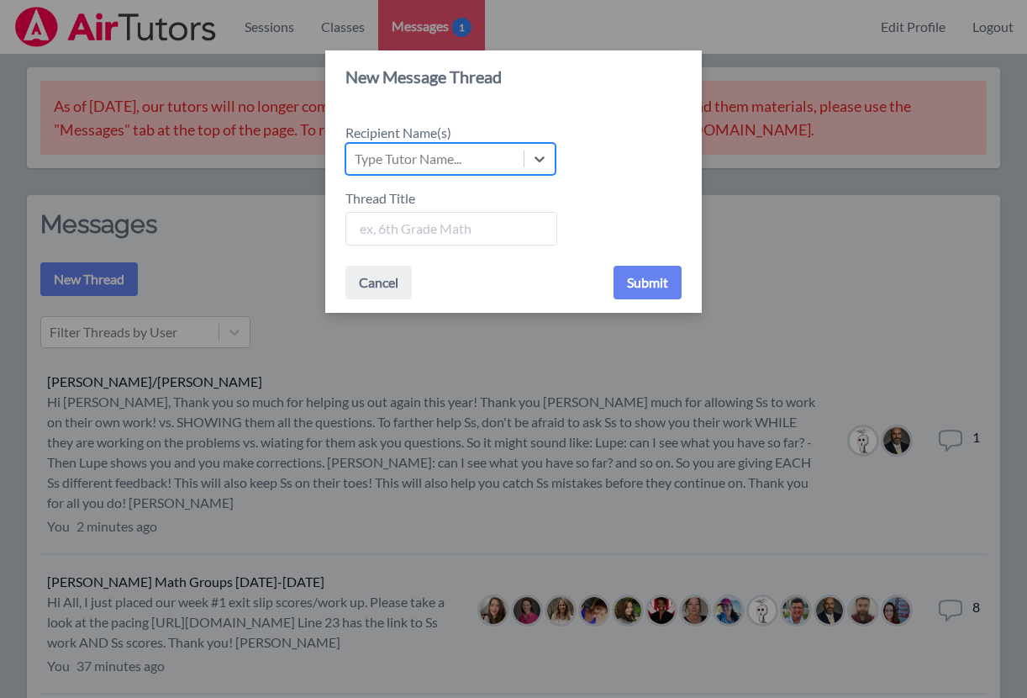
click at [422, 164] on div "Type Tutor Name..." at bounding box center [408, 159] width 107 height 20
click at [356, 164] on input "Recipient Name(s) Select is focused ,type to refine list, press Down to open th…" at bounding box center [356, 159] width 2 height 20
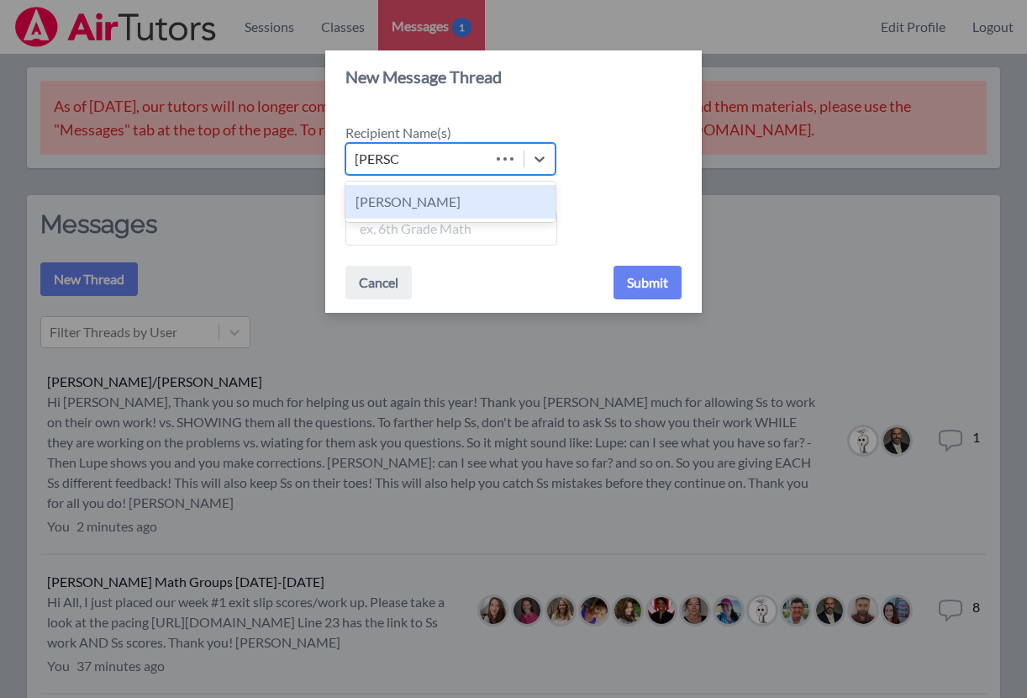
type input "[PERSON_NAME]"
click at [411, 198] on div "[PERSON_NAME]" at bounding box center [450, 202] width 210 height 34
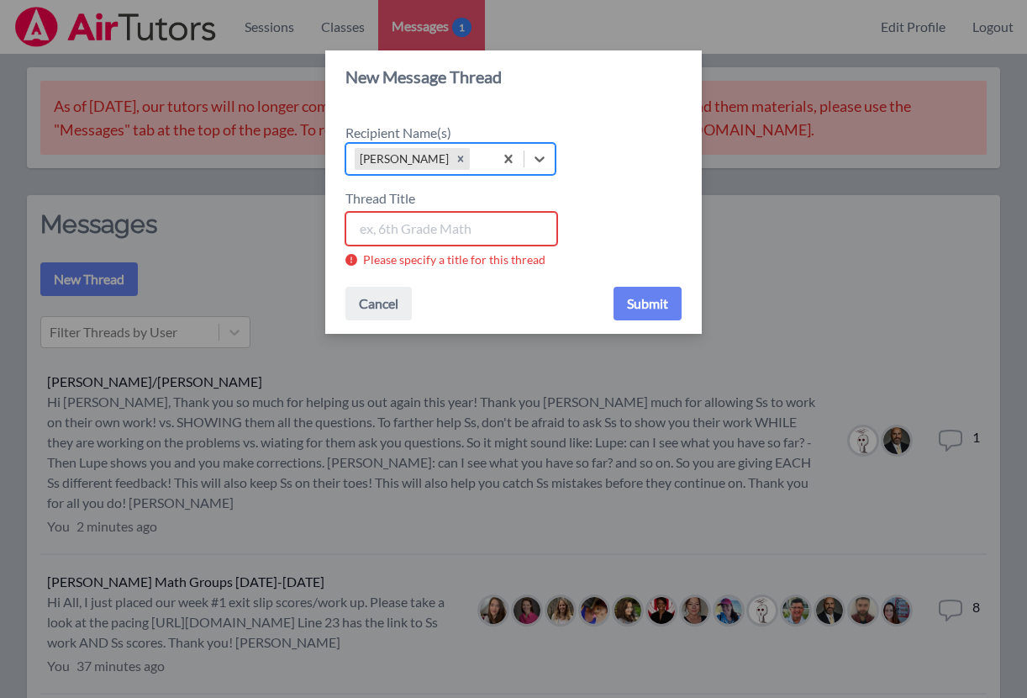
click at [410, 234] on input "Thread Title" at bounding box center [451, 229] width 212 height 34
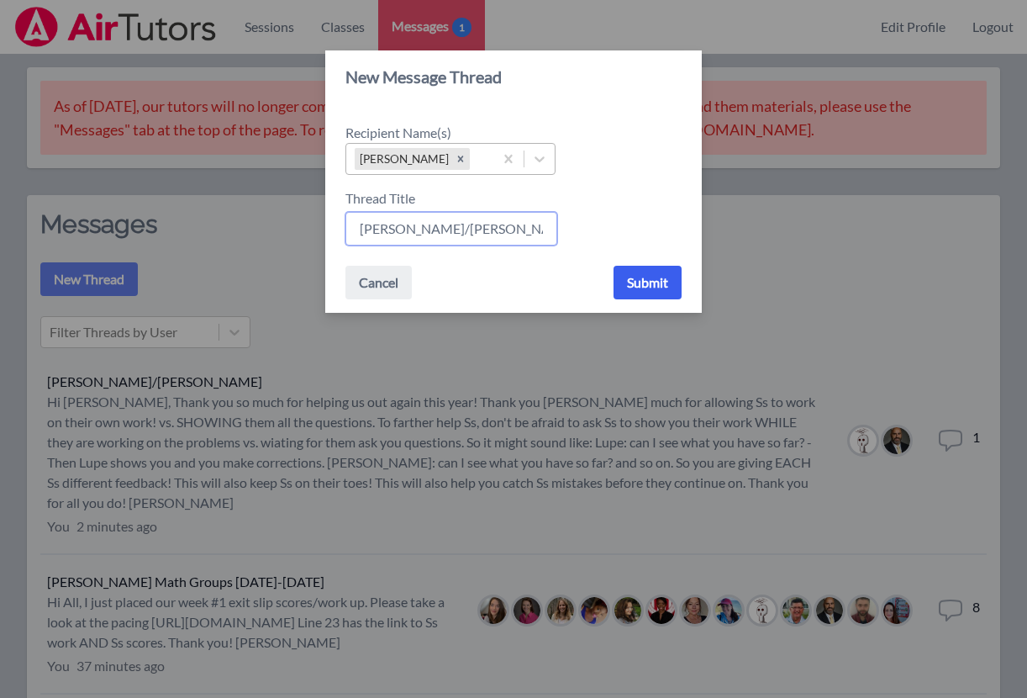
type input "[PERSON_NAME]/[PERSON_NAME]"
click at [636, 289] on button "Submit" at bounding box center [648, 283] width 68 height 34
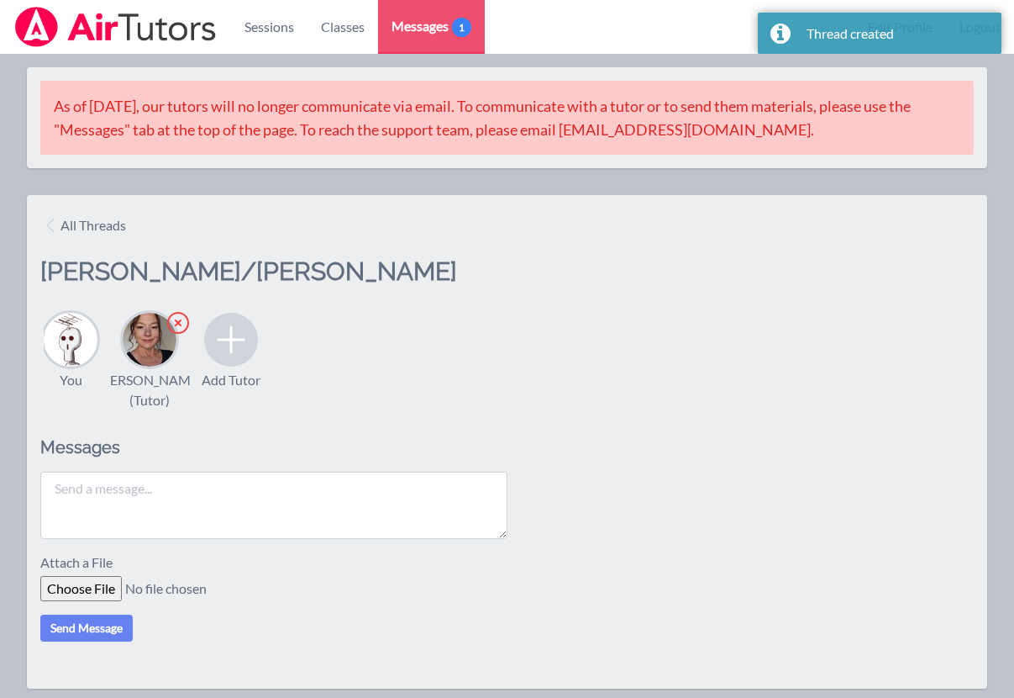
click at [298, 515] on textarea at bounding box center [273, 505] width 467 height 67
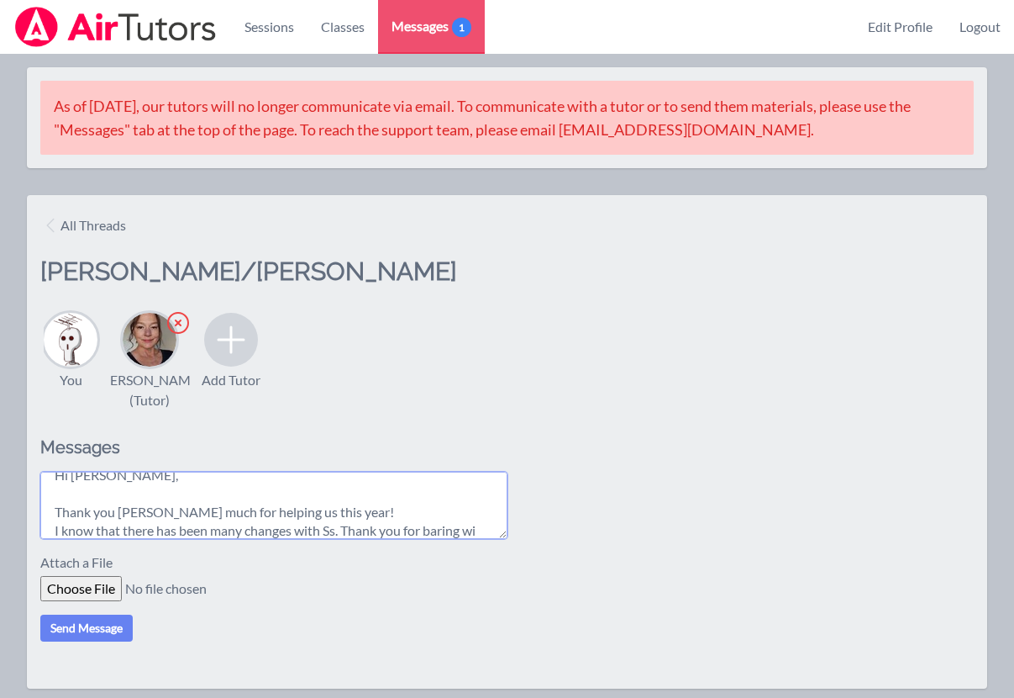
scroll to position [32, 0]
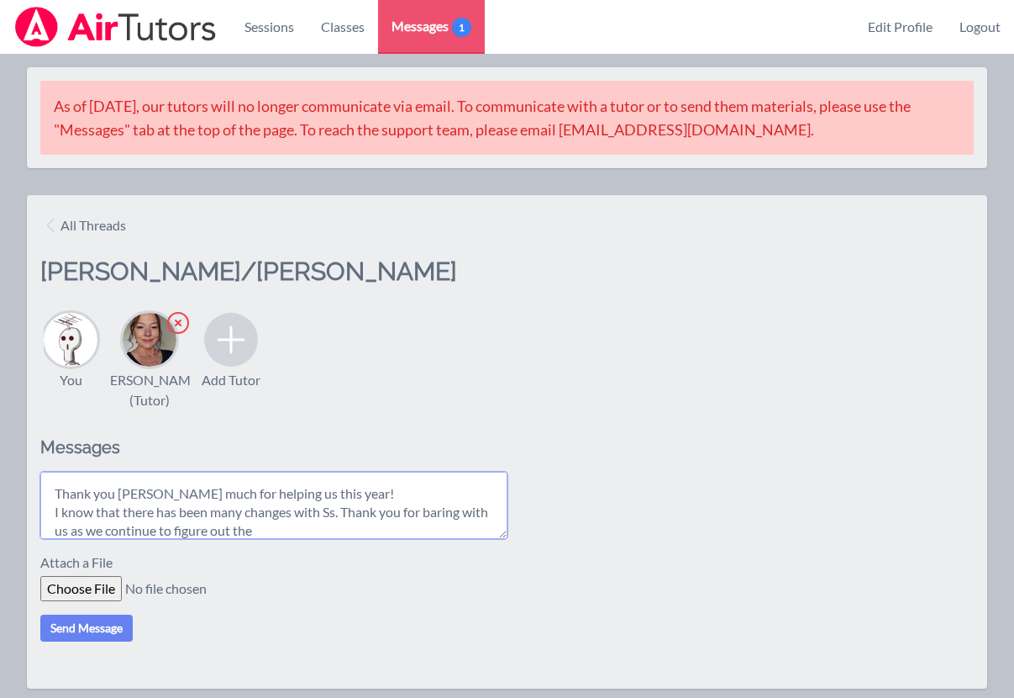
click at [435, 534] on textarea "Hi [PERSON_NAME], Thank you [PERSON_NAME] much for helping us this year! I know…" at bounding box center [273, 505] width 467 height 67
click at [421, 539] on textarea "Hi [PERSON_NAME], Thank you [PERSON_NAME] much for helping us this year! I know…" at bounding box center [273, 505] width 467 height 67
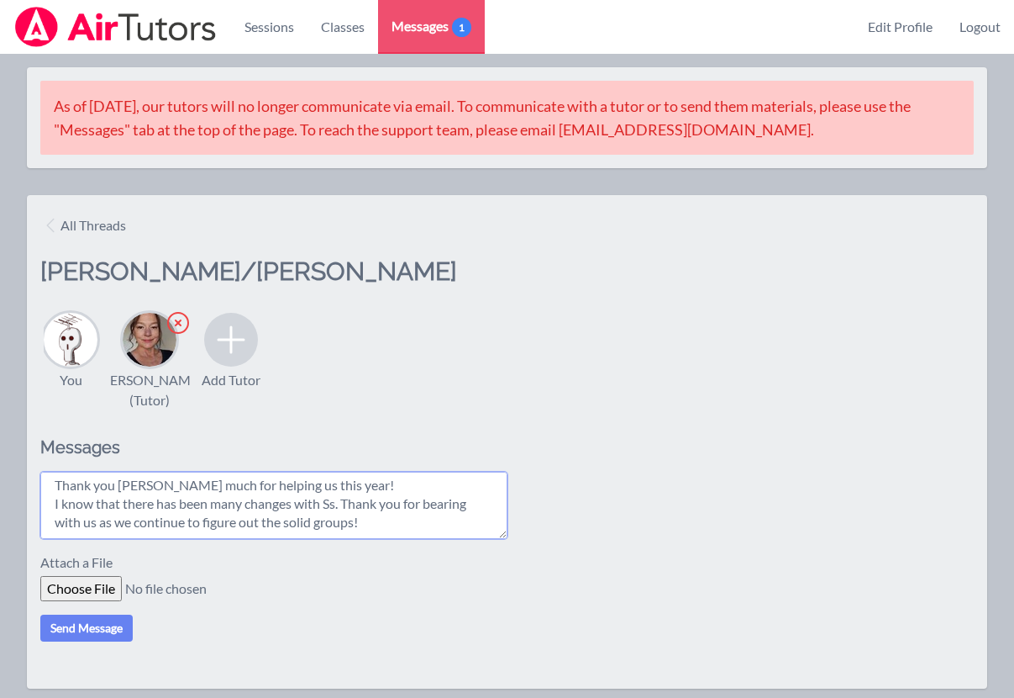
scroll to position [69, 0]
click at [325, 539] on textarea "Hi [PERSON_NAME], Thank you [PERSON_NAME] much for helping us this year! I know…" at bounding box center [273, 505] width 467 height 67
click at [399, 514] on textarea "Hi [PERSON_NAME], Thank you [PERSON_NAME] much for helping us this year! I know…" at bounding box center [273, 505] width 467 height 67
drag, startPoint x: 366, startPoint y: 534, endPoint x: 345, endPoint y: 511, distance: 30.9
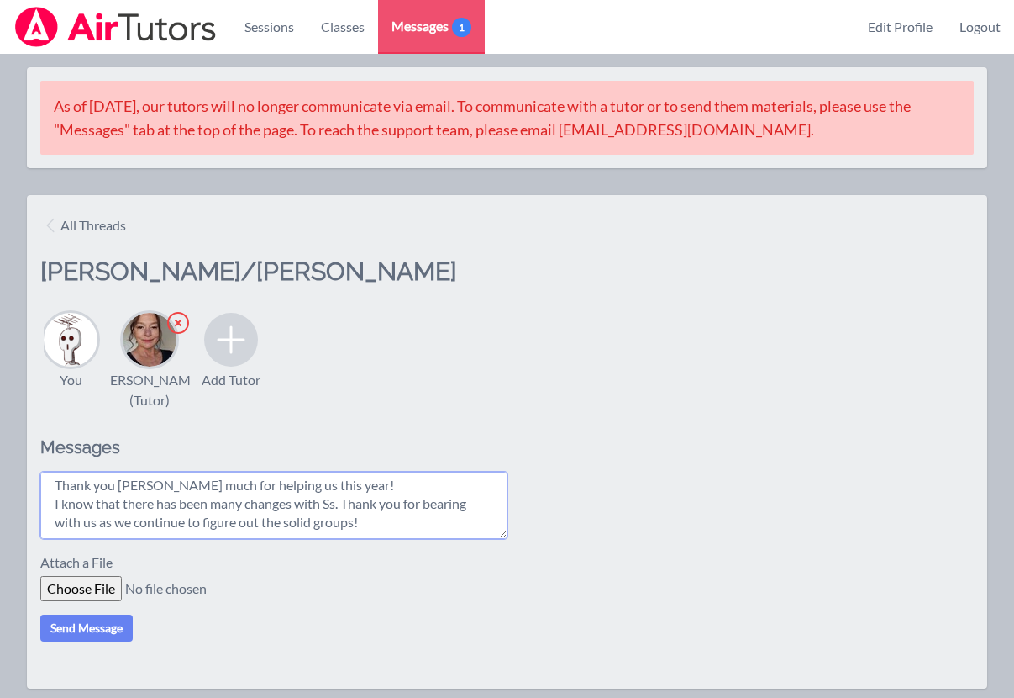
click at [345, 511] on textarea "Hi [PERSON_NAME], Thank you [PERSON_NAME] much for helping us this year! I know…" at bounding box center [273, 505] width 467 height 67
click at [246, 514] on textarea "Hi [PERSON_NAME], Thank you [PERSON_NAME] much for helping us this year! I know…" at bounding box center [273, 505] width 467 height 67
click at [368, 509] on textarea "Hi [PERSON_NAME], Thank you [PERSON_NAME] much for helping us this year! I know…" at bounding box center [273, 505] width 467 height 67
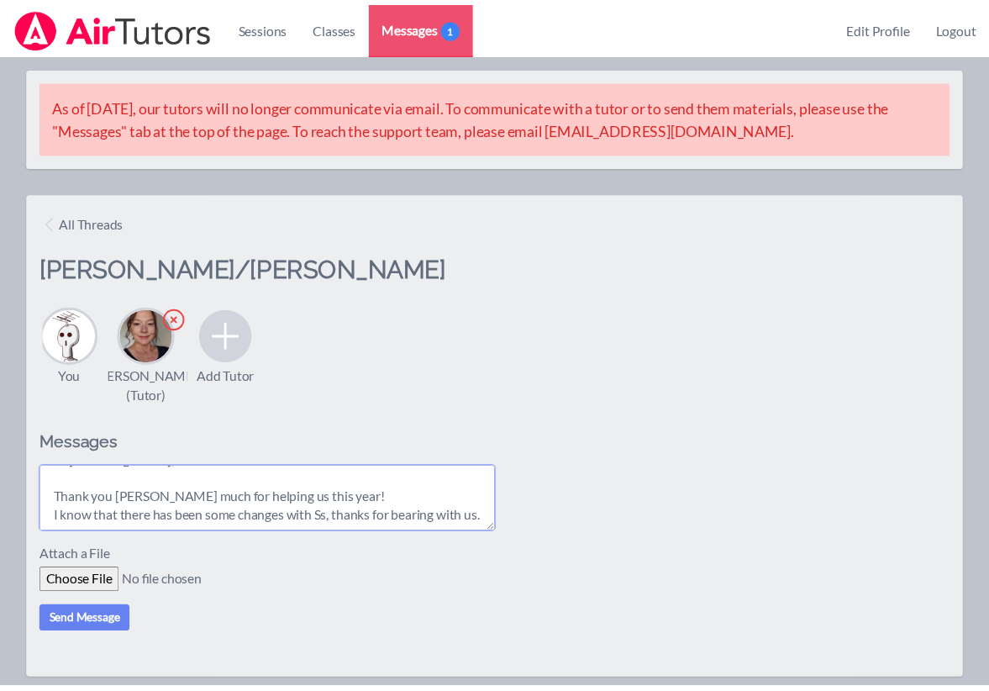
scroll to position [69, 0]
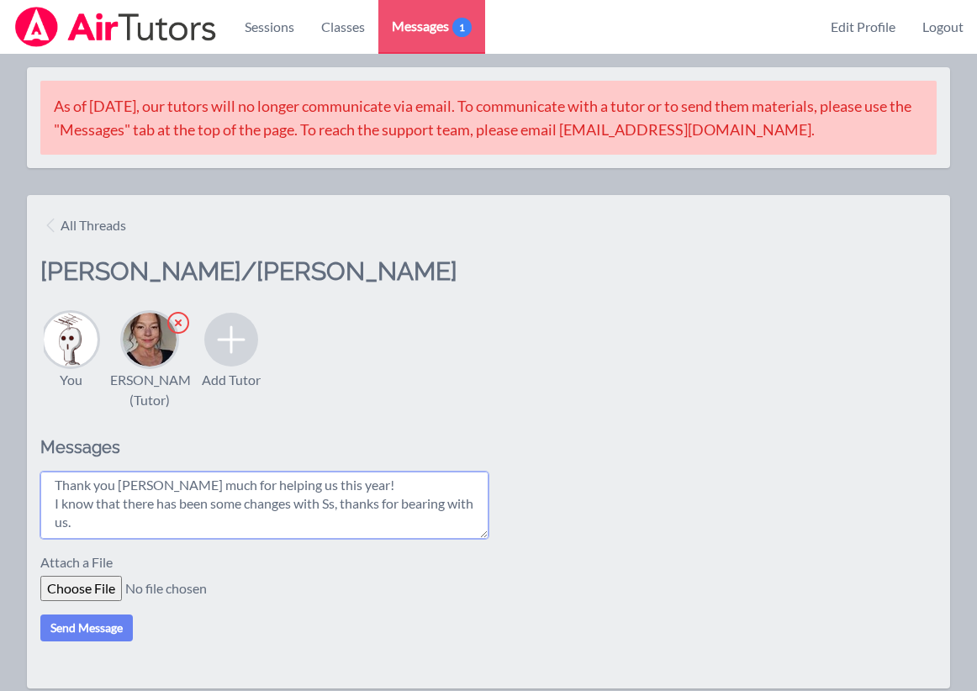
click at [288, 539] on textarea "Hi [PERSON_NAME], Thank you [PERSON_NAME] much for helping us this year! I know…" at bounding box center [264, 505] width 448 height 67
click at [279, 539] on textarea "Hi [PERSON_NAME], Thank you [PERSON_NAME] much for helping us this year! I know…" at bounding box center [264, 505] width 448 height 67
click at [282, 520] on textarea "Hi [PERSON_NAME], Thank you [PERSON_NAME] much for helping us this year! I know…" at bounding box center [264, 505] width 448 height 67
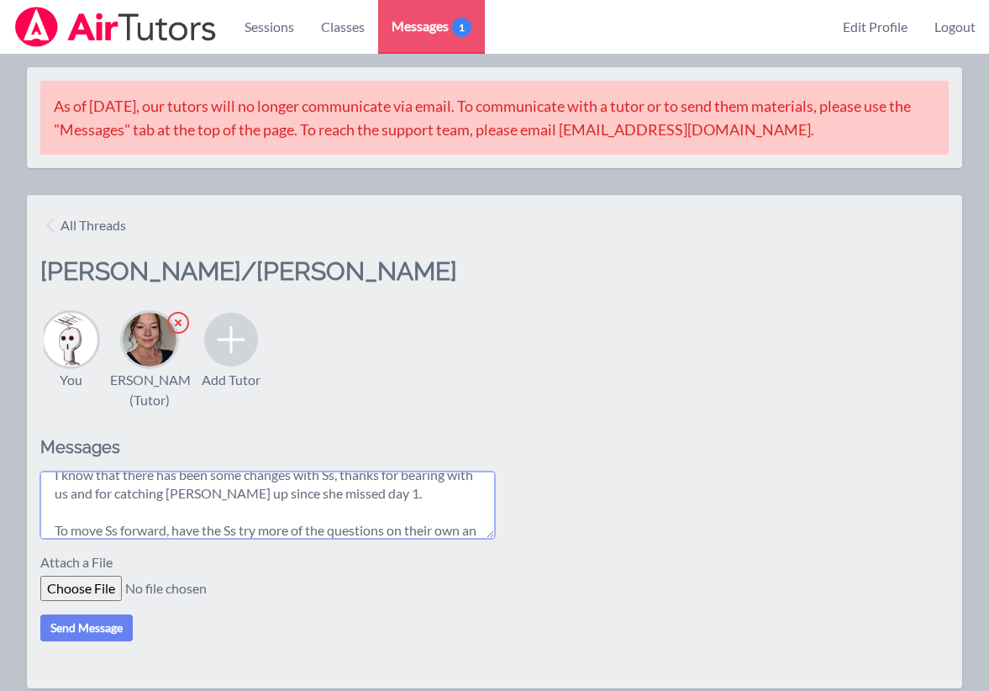
scroll to position [87, 0]
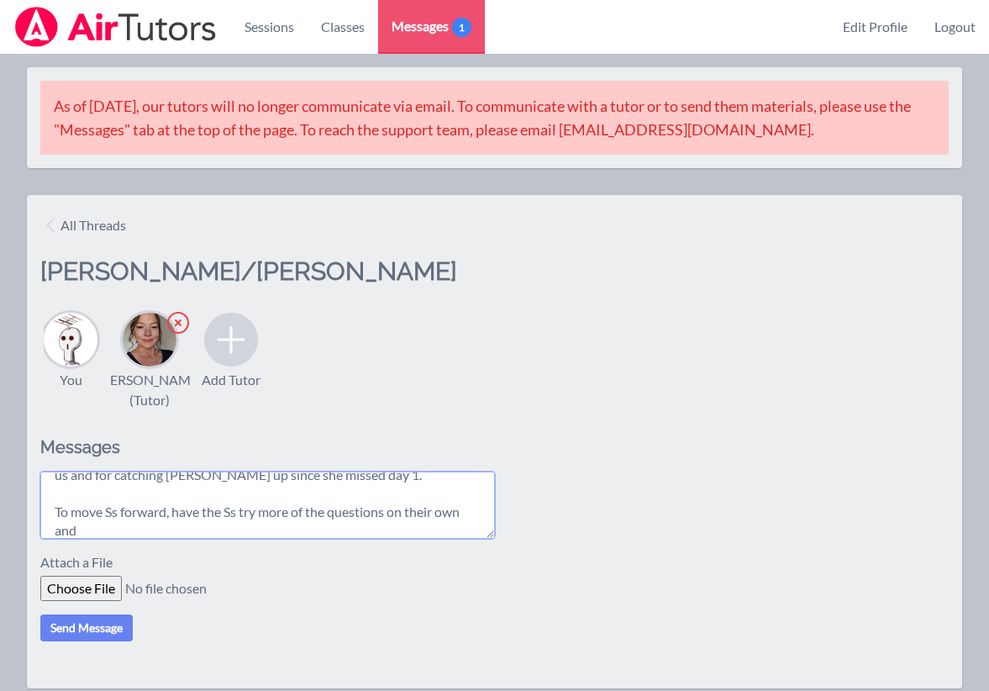
click at [238, 539] on textarea "Hi [PERSON_NAME], Thank you [PERSON_NAME] much for helping us this year! I know…" at bounding box center [267, 505] width 455 height 67
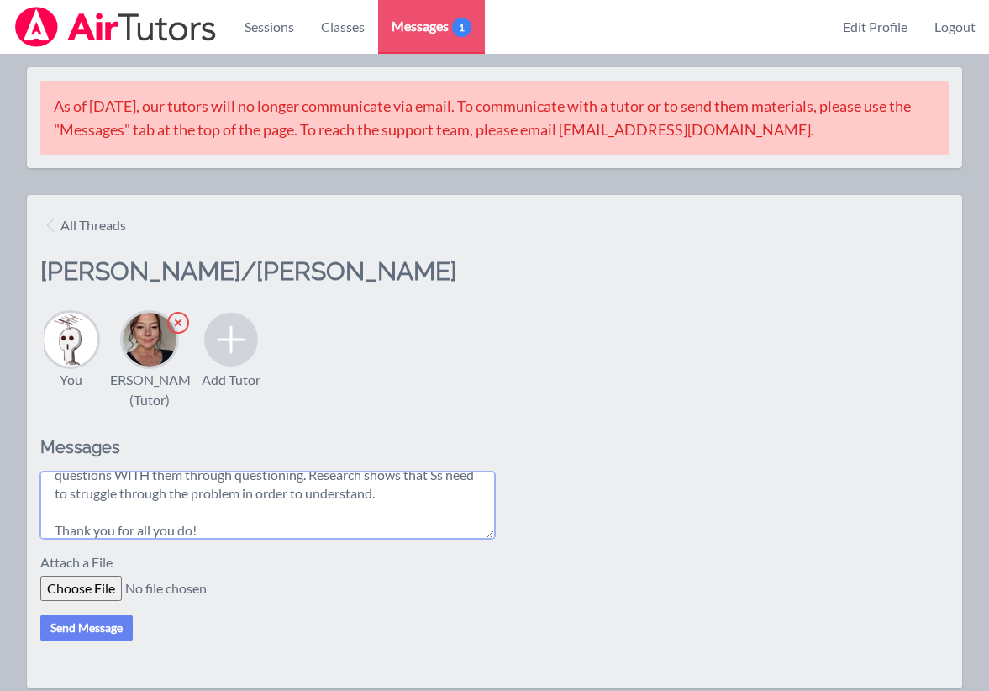
scroll to position [180, 0]
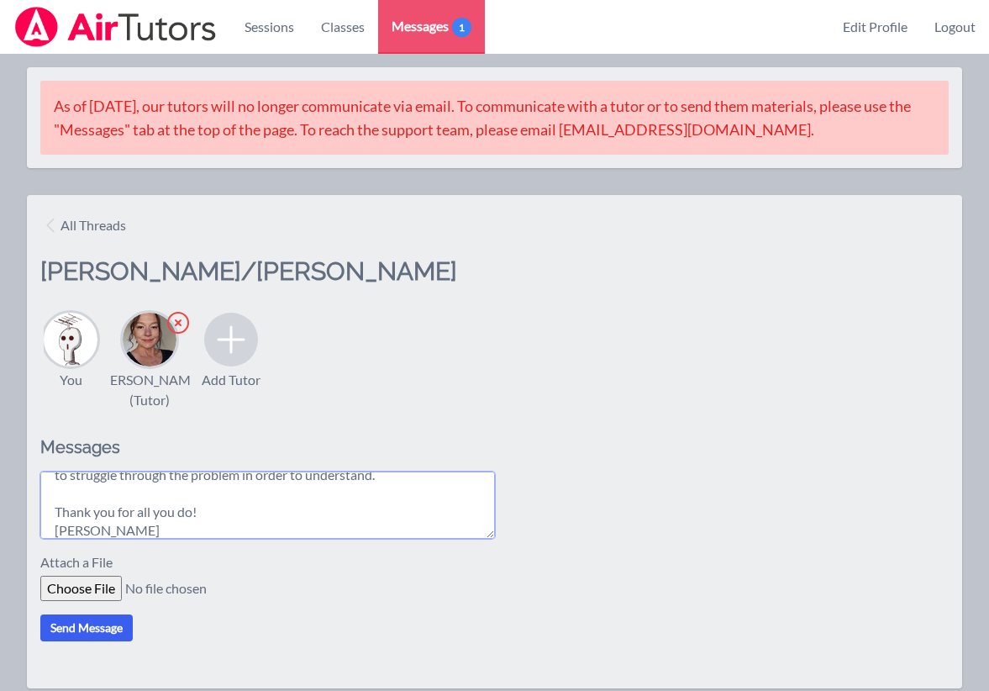
type textarea "Hi [PERSON_NAME], Thank you [PERSON_NAME] much for helping us this year! I know…"
click at [82, 641] on button "Send Message" at bounding box center [86, 627] width 92 height 27
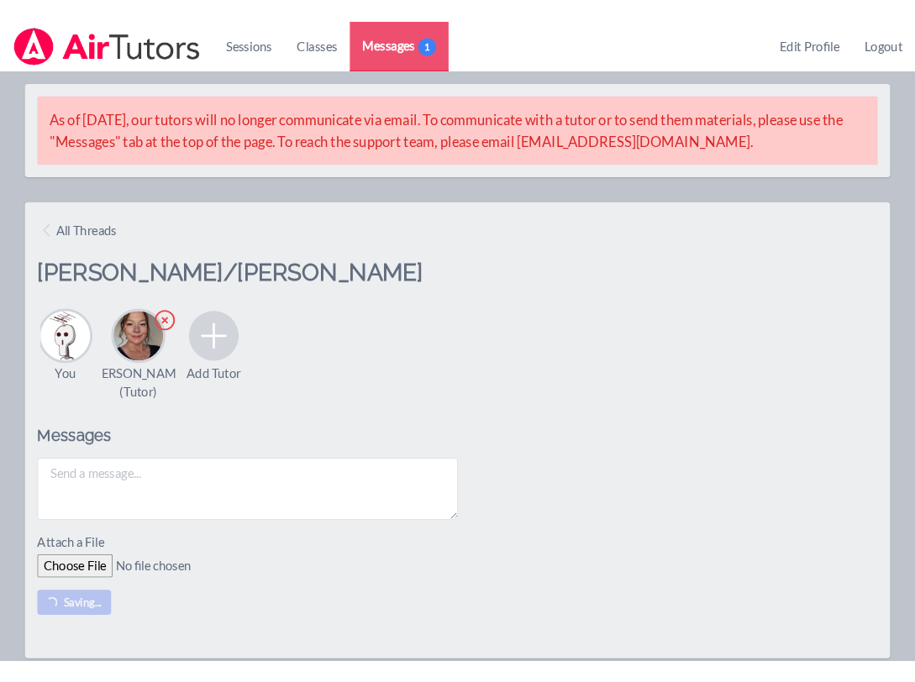
scroll to position [0, 0]
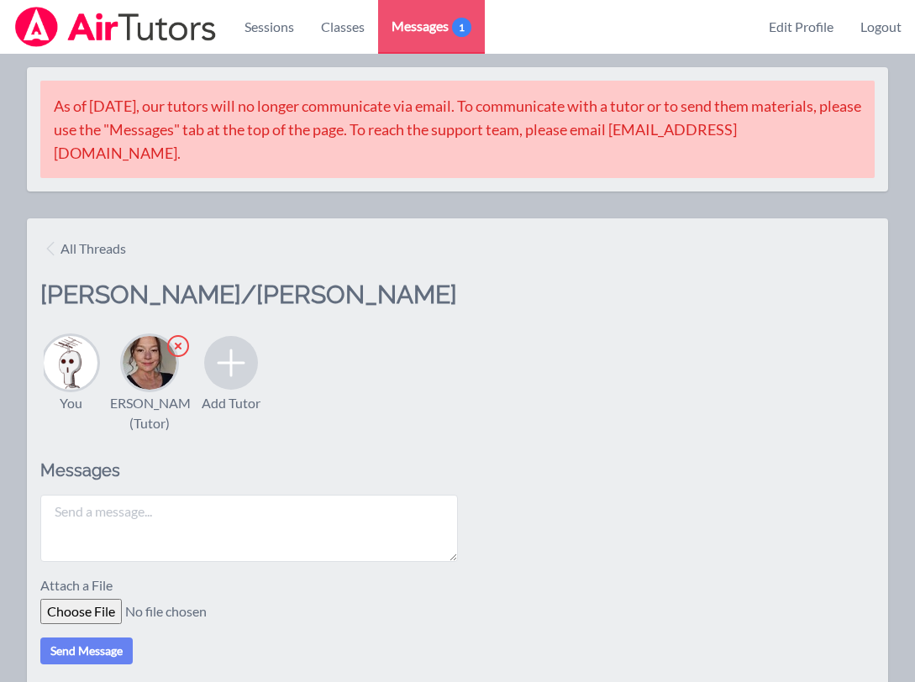
click at [371, 393] on div "You [PERSON_NAME] (Tutor) Add Tutor" at bounding box center [457, 383] width 835 height 101
click at [427, 13] on link "Messages 1" at bounding box center [431, 27] width 107 height 54
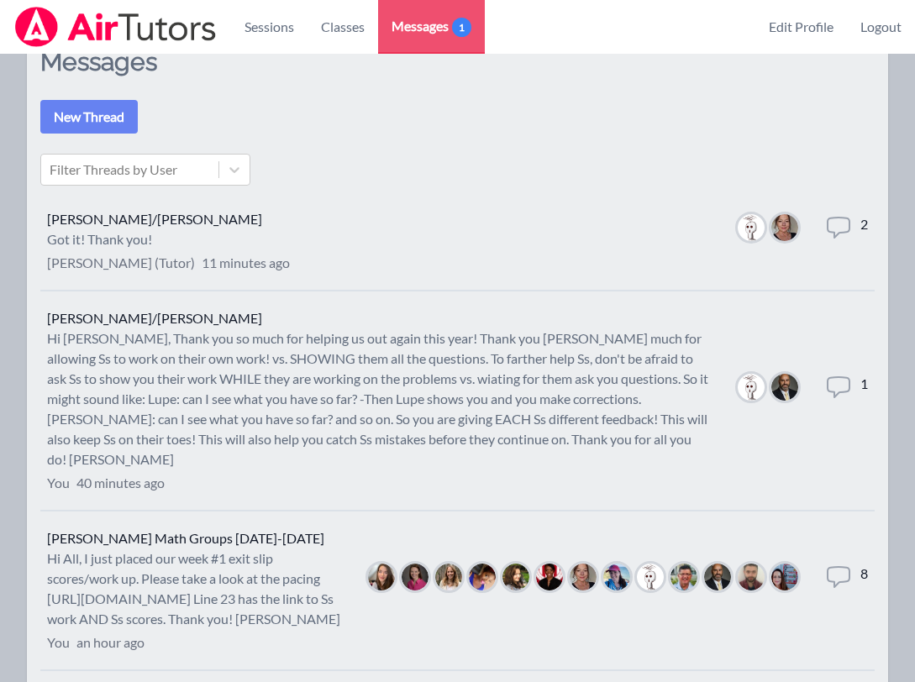
scroll to position [208, 0]
